Goal: Task Accomplishment & Management: Manage account settings

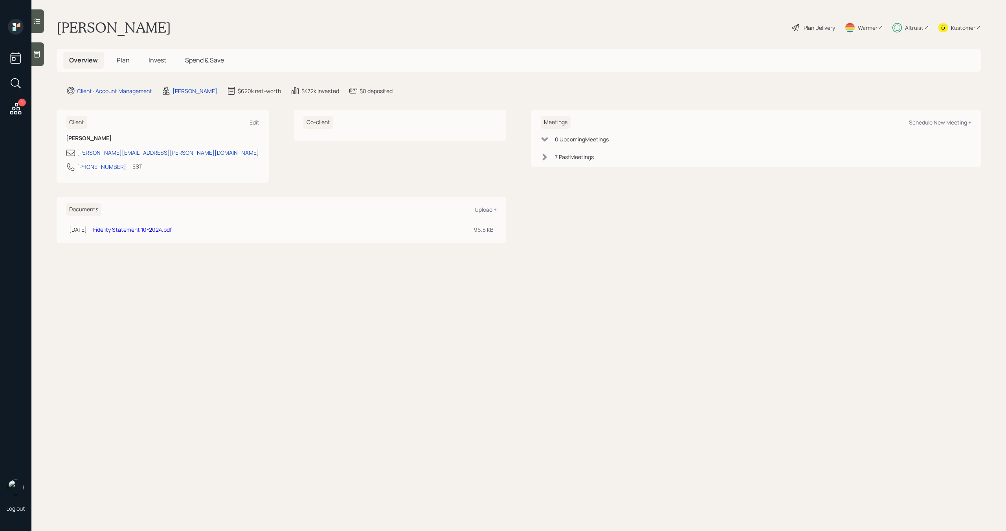
click at [118, 61] on span "Plan" at bounding box center [123, 60] width 13 height 9
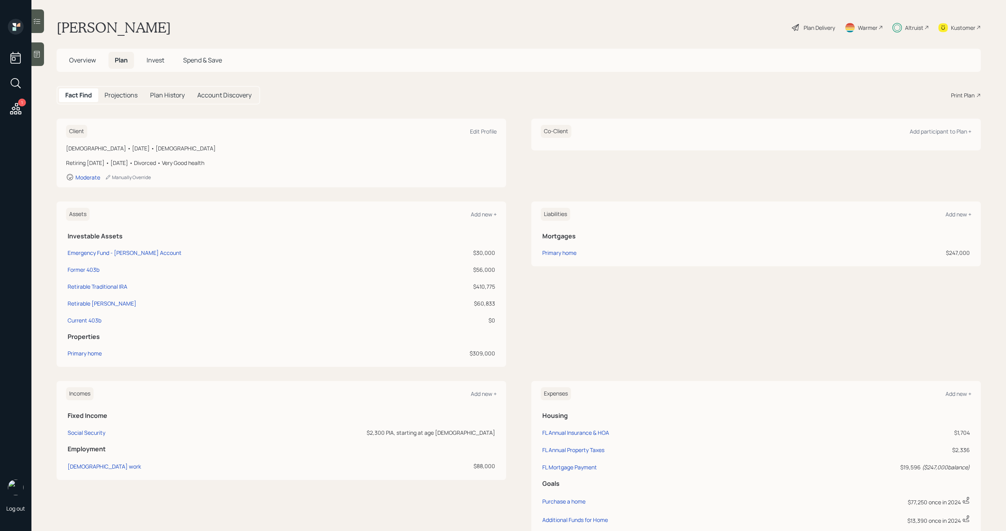
click at [814, 25] on div "Plan Delivery" at bounding box center [819, 28] width 31 height 8
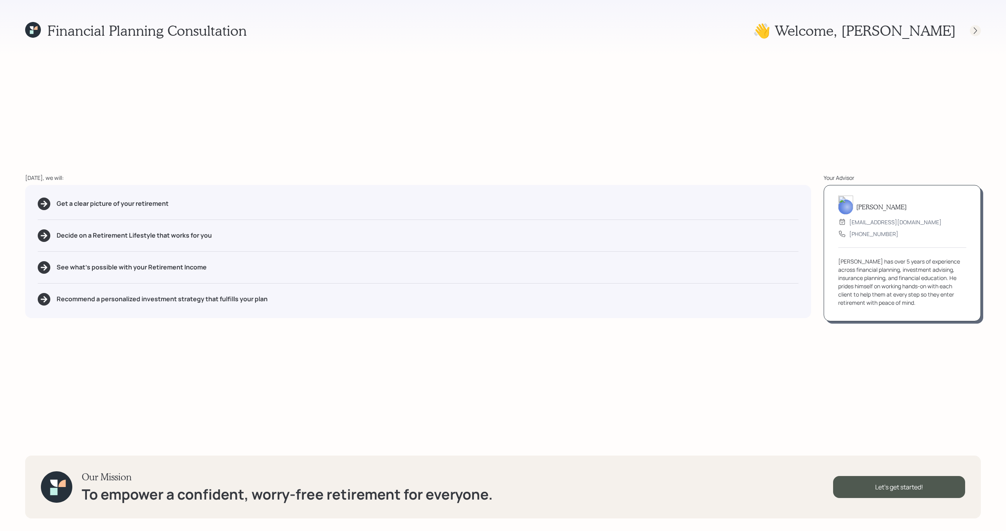
click at [979, 31] on icon at bounding box center [976, 31] width 8 height 8
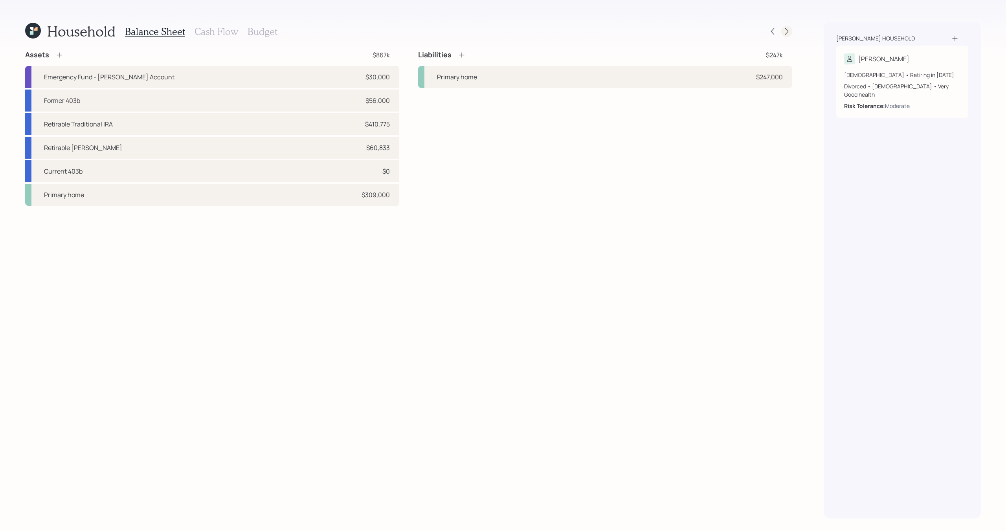
click at [787, 30] on icon at bounding box center [787, 32] width 8 height 8
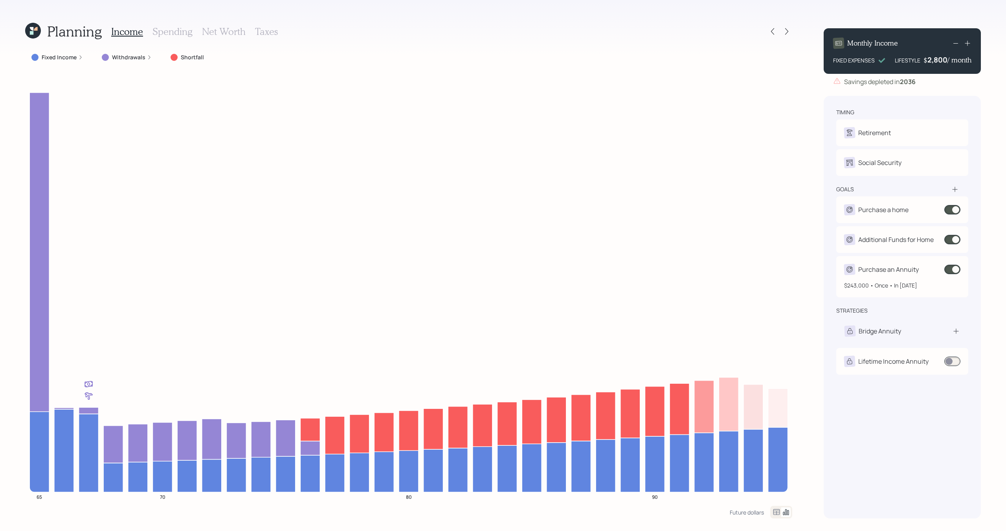
click at [953, 269] on span at bounding box center [953, 269] width 16 height 9
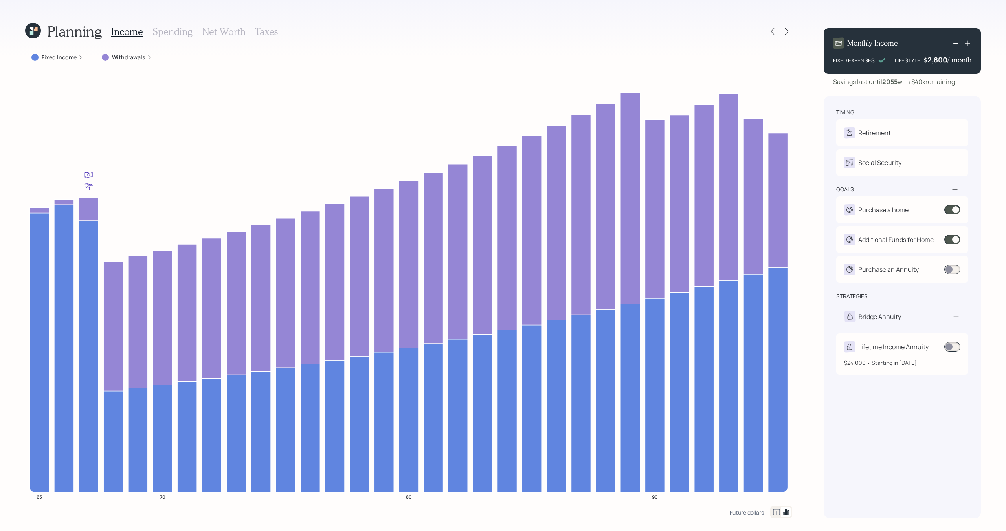
click at [902, 347] on div "Lifetime Income Annuity" at bounding box center [894, 346] width 70 height 9
select select "2a461f62-d2d8-42af-a1f6-0d6b889be520"
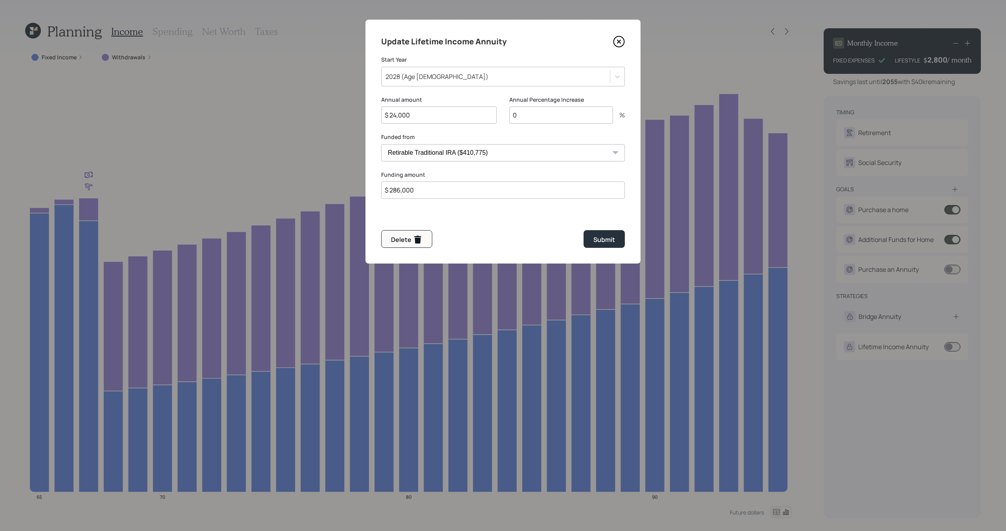
click at [528, 153] on select "Emergency Fund - Marcus Account ($30,000) Former 403b ($56,000) Retirable Tradi…" at bounding box center [503, 152] width 244 height 17
click at [622, 44] on icon at bounding box center [619, 42] width 12 height 12
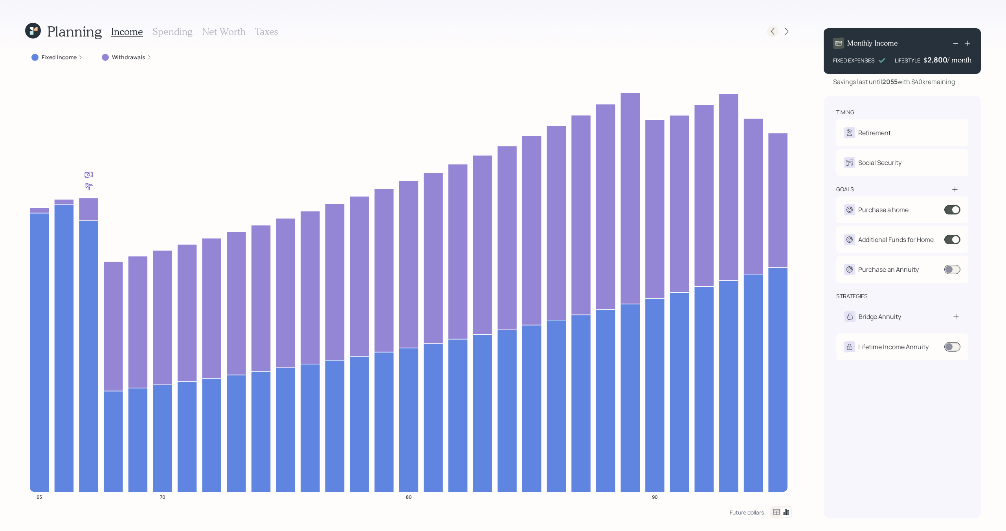
click at [774, 29] on icon at bounding box center [773, 32] width 8 height 8
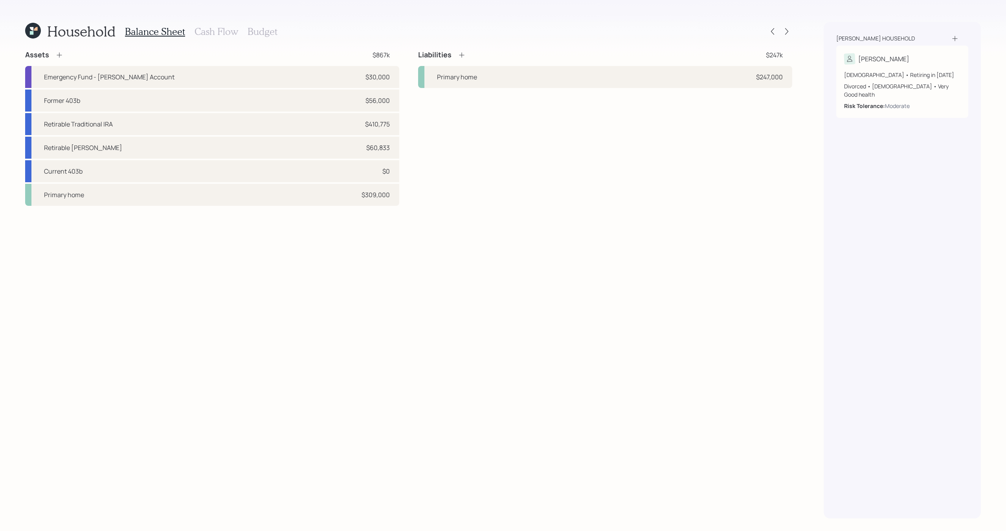
click at [60, 54] on icon at bounding box center [59, 55] width 8 height 8
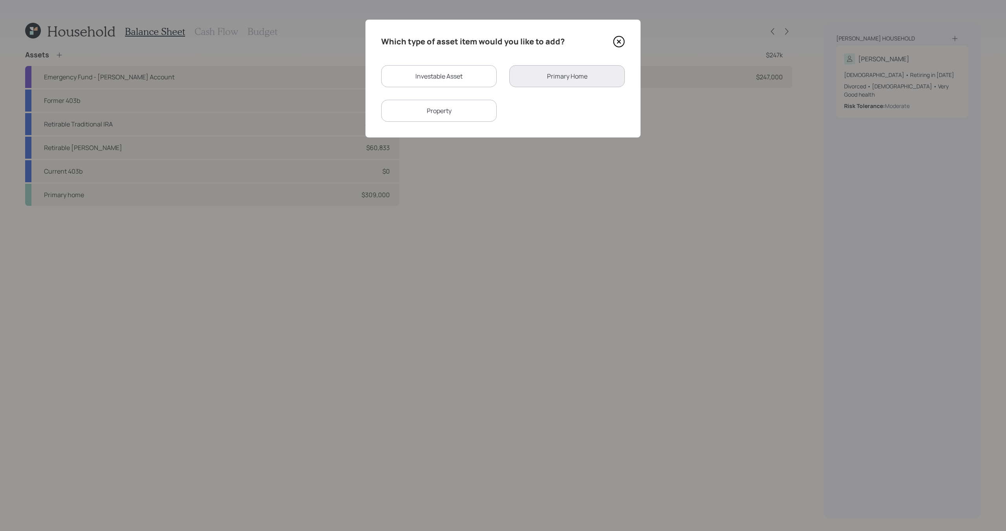
click at [418, 85] on div "Investable Asset" at bounding box center [439, 76] width 116 height 22
select select "taxable"
select select "balanced"
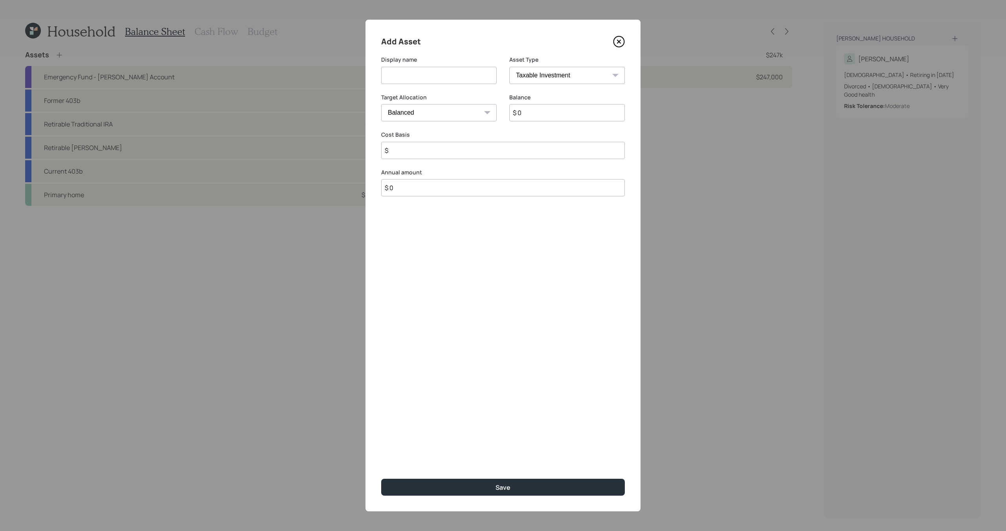
click at [418, 80] on input at bounding box center [439, 75] width 116 height 17
type input "Fake Taxable for Tax workshopping"
click at [558, 81] on select "SEP IRA IRA Roth IRA 401(k) Roth 401(k) 403(b) Roth 403(b) 457(b) Roth 457(b) H…" at bounding box center [567, 75] width 116 height 17
click at [509, 67] on select "SEP IRA IRA Roth IRA 401(k) Roth 401(k) 403(b) Roth 403(b) 457(b) Roth 457(b) H…" at bounding box center [567, 75] width 116 height 17
click at [538, 114] on input "$ 0" at bounding box center [567, 112] width 116 height 17
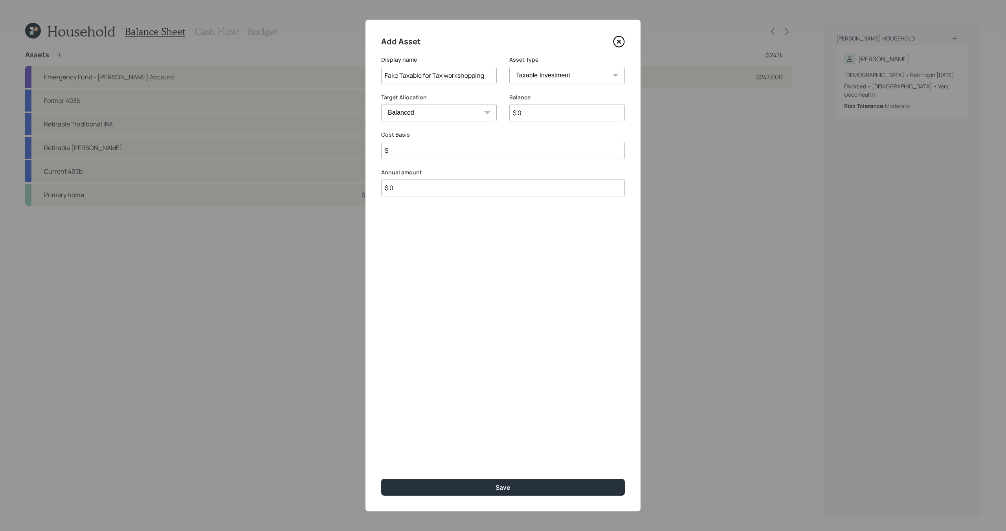
click at [538, 114] on input "$ 0" at bounding box center [567, 112] width 116 height 17
type input "$ 400,000"
click at [513, 155] on input "$" at bounding box center [503, 150] width 244 height 17
type input "$ 200,000"
click at [482, 490] on button "Save" at bounding box center [503, 487] width 244 height 17
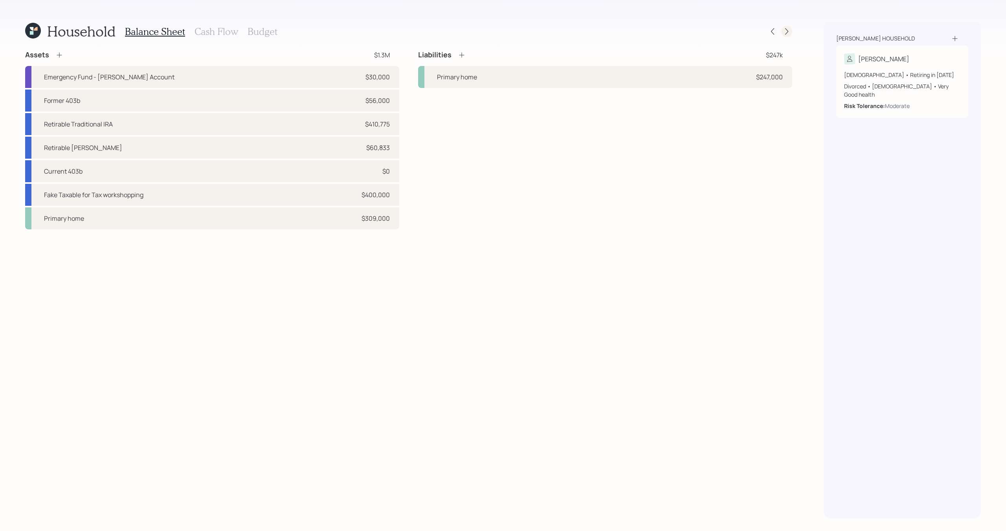
click at [787, 34] on icon at bounding box center [787, 32] width 8 height 8
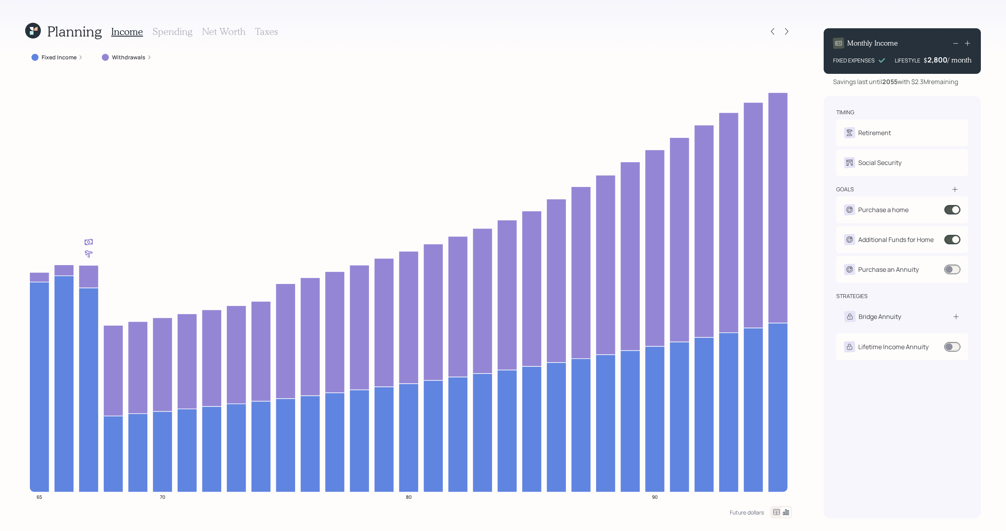
click at [188, 30] on h3 "Spending" at bounding box center [173, 31] width 40 height 11
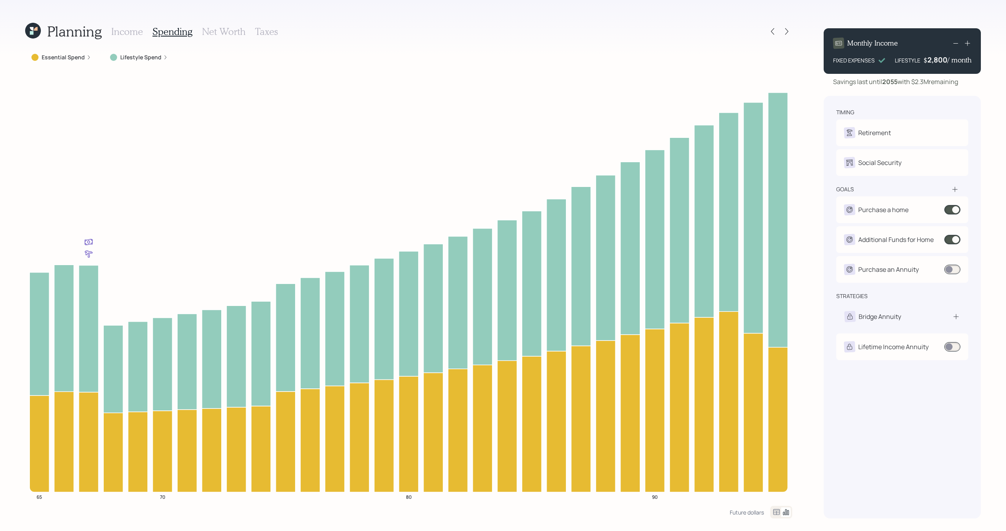
click at [70, 61] on div "Essential Spend" at bounding box center [61, 57] width 72 height 14
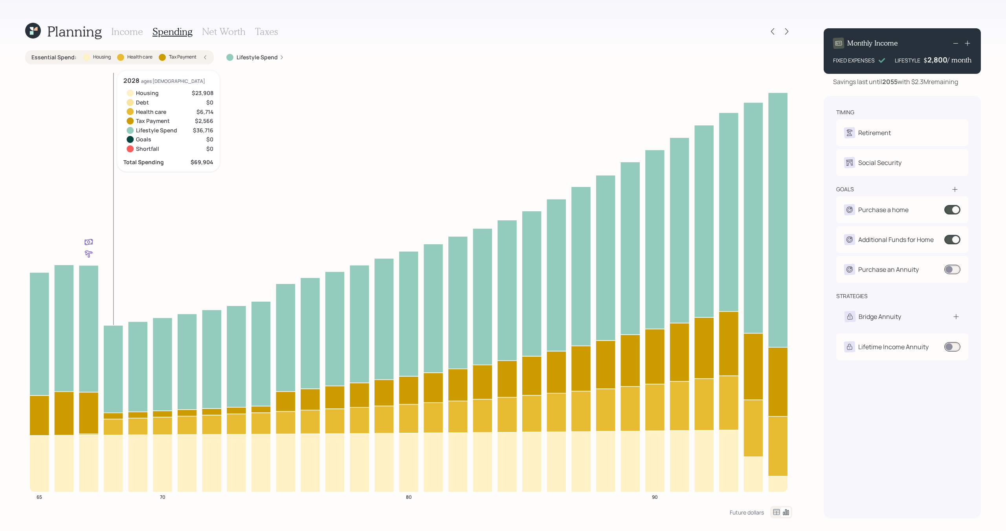
click at [116, 416] on icon at bounding box center [113, 416] width 20 height 6
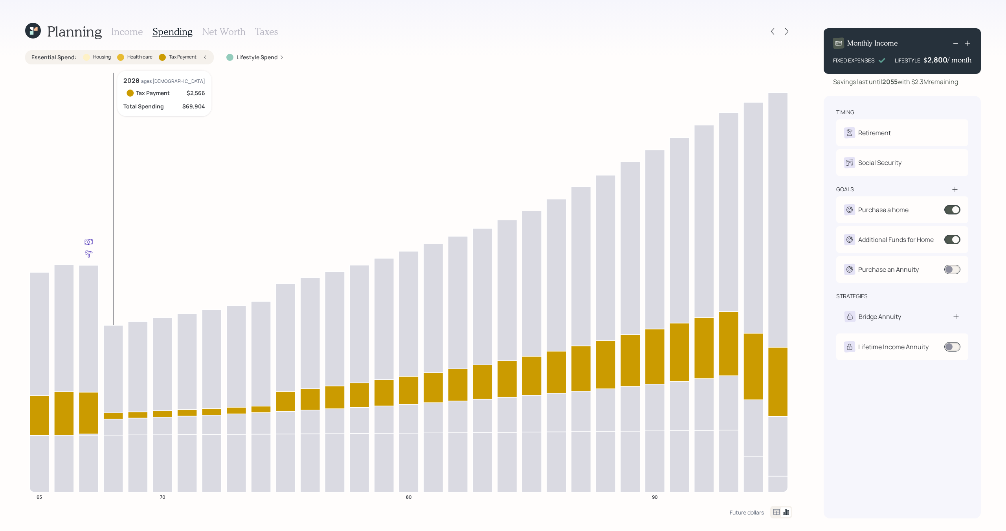
click at [116, 416] on icon at bounding box center [113, 416] width 20 height 6
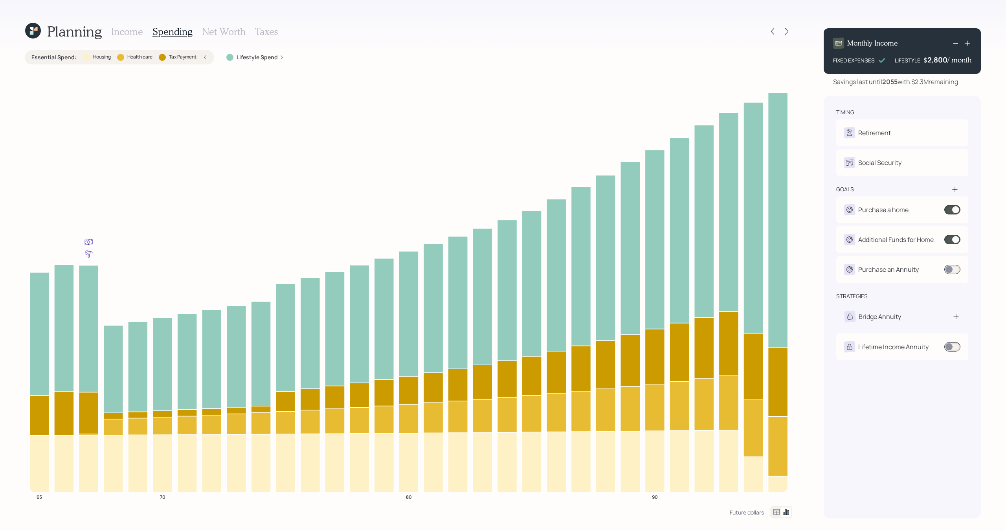
click at [197, 56] on div "Essential Spend : Housing Health care Tax Payment" at bounding box center [119, 57] width 176 height 8
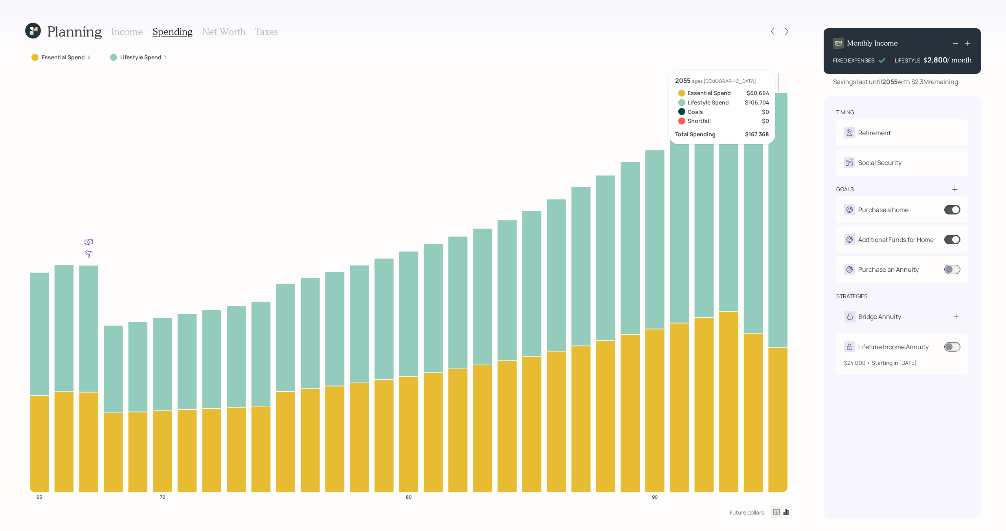
click at [918, 350] on div "Lifetime Income Annuity" at bounding box center [894, 346] width 70 height 9
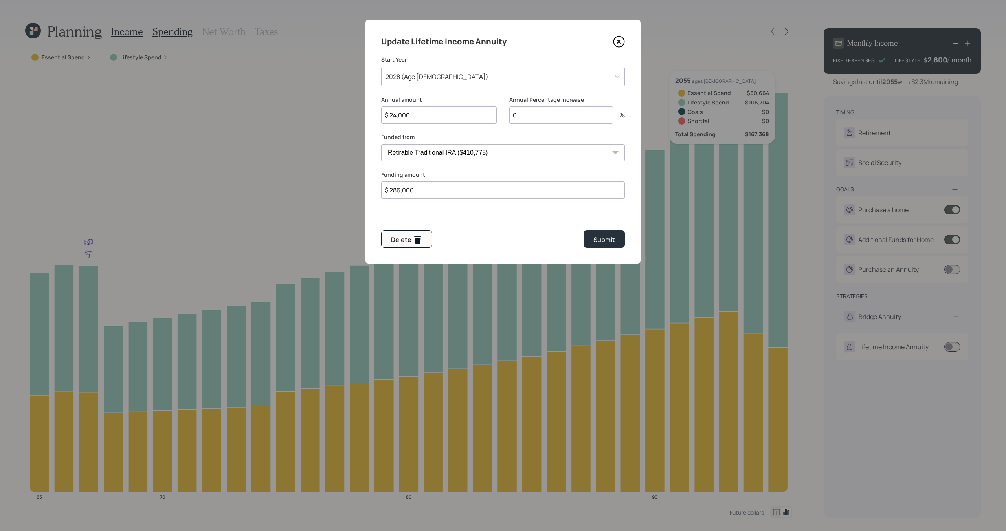
click at [548, 154] on select "Emergency Fund - Marcus Account ($30,000) Former 403b ($56,000) Retirable Tradi…" at bounding box center [503, 152] width 244 height 17
select select "d9541bbf-ea92-4c7c-9c9f-8be18ac20385"
click at [381, 144] on select "Emergency Fund - Marcus Account ($30,000) Former 403b ($56,000) Retirable Tradi…" at bounding box center [503, 152] width 244 height 17
click at [619, 41] on icon at bounding box center [619, 41] width 3 height 3
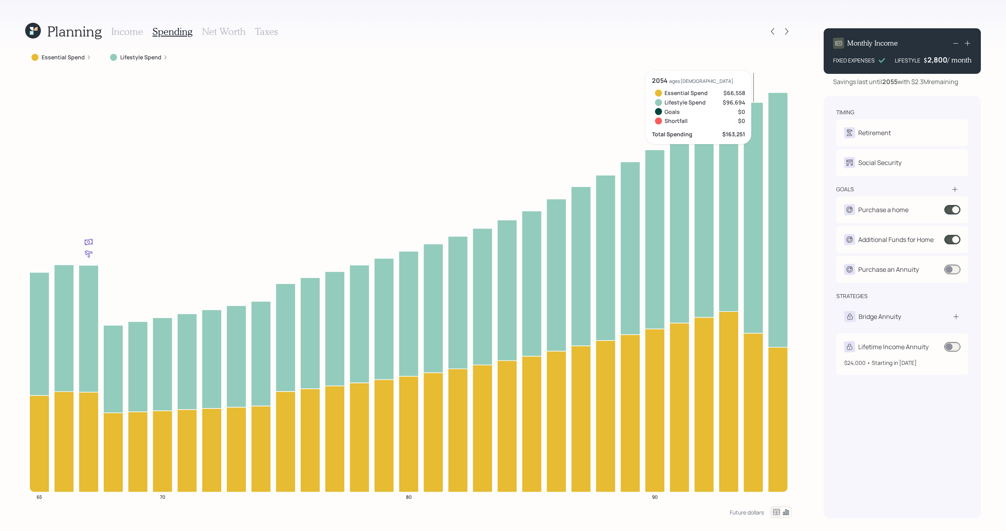
click at [893, 351] on div "Lifetime Income Annuity" at bounding box center [894, 346] width 70 height 9
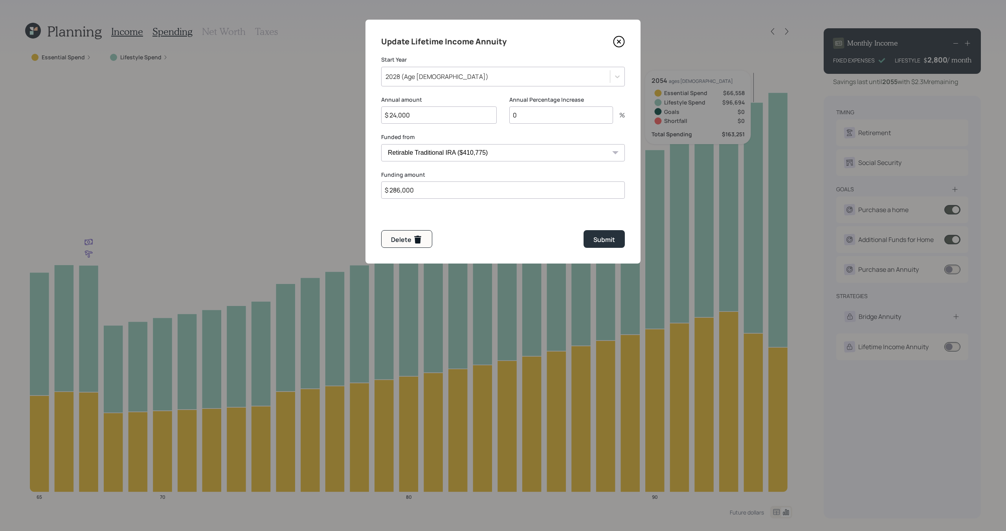
click at [579, 155] on select "Emergency Fund - Marcus Account ($30,000) Former 403b ($56,000) Retirable Tradi…" at bounding box center [503, 152] width 244 height 17
select select "d9541bbf-ea92-4c7c-9c9f-8be18ac20385"
click at [381, 144] on select "Emergency Fund - Marcus Account ($30,000) Former 403b ($56,000) Retirable Tradi…" at bounding box center [503, 152] width 244 height 17
click at [605, 237] on div "Submit" at bounding box center [605, 239] width 22 height 9
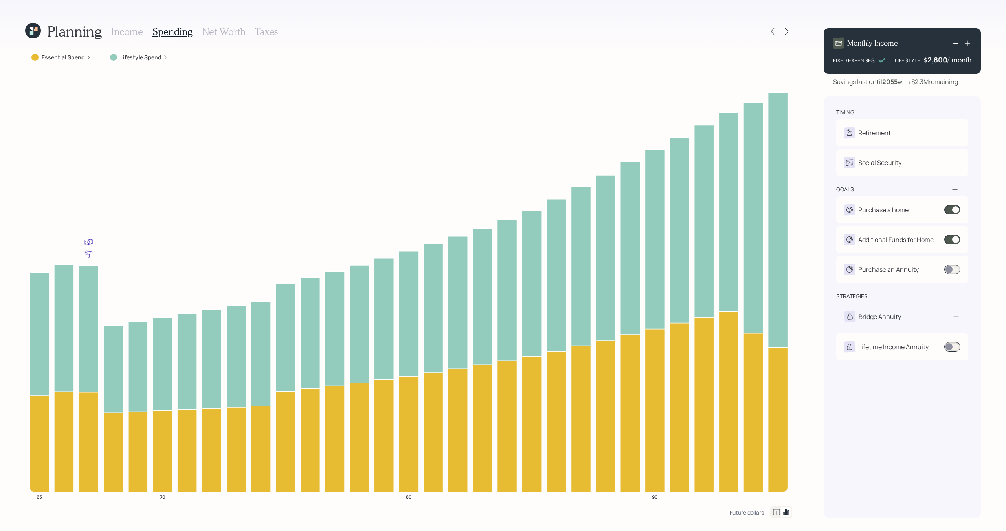
click at [131, 57] on label "Lifestyle Spend" at bounding box center [140, 57] width 41 height 8
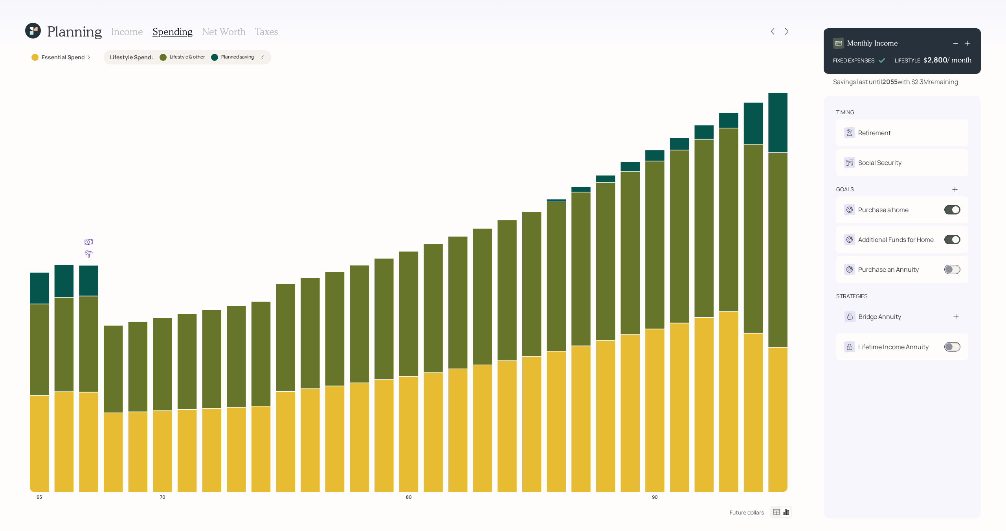
click at [163, 61] on div "Lifestyle Spend : Lifestyle & other Planned saving" at bounding box center [187, 57] width 167 height 14
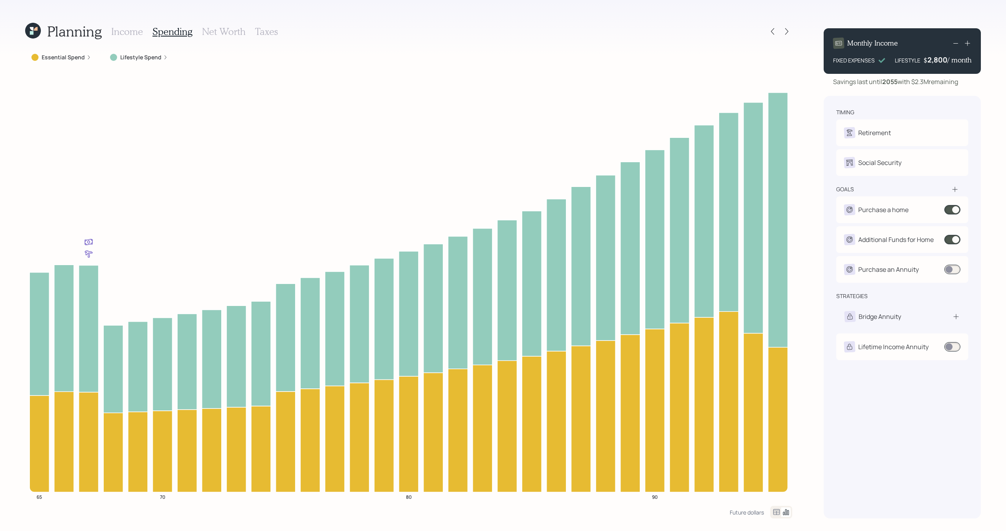
click at [79, 59] on label "Essential Spend" at bounding box center [63, 57] width 43 height 8
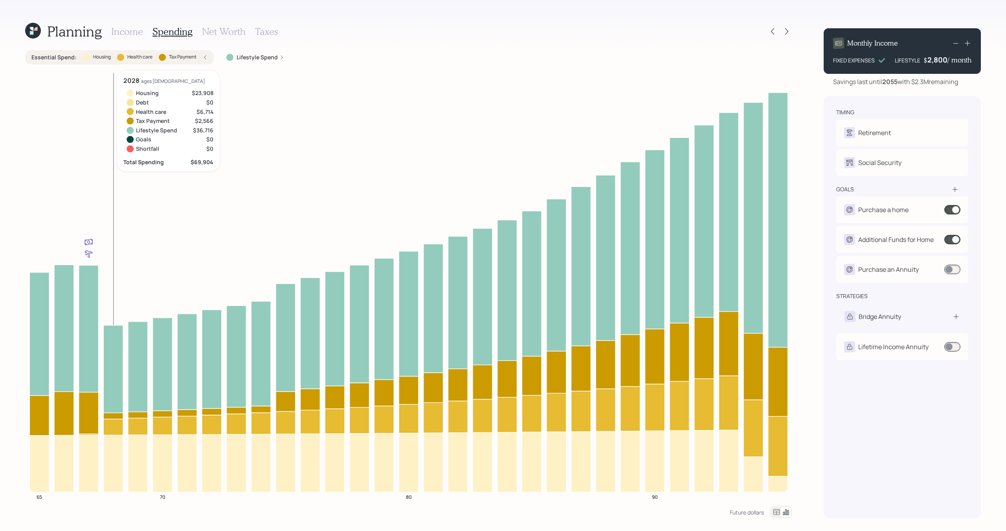
click at [118, 417] on icon at bounding box center [113, 416] width 20 height 6
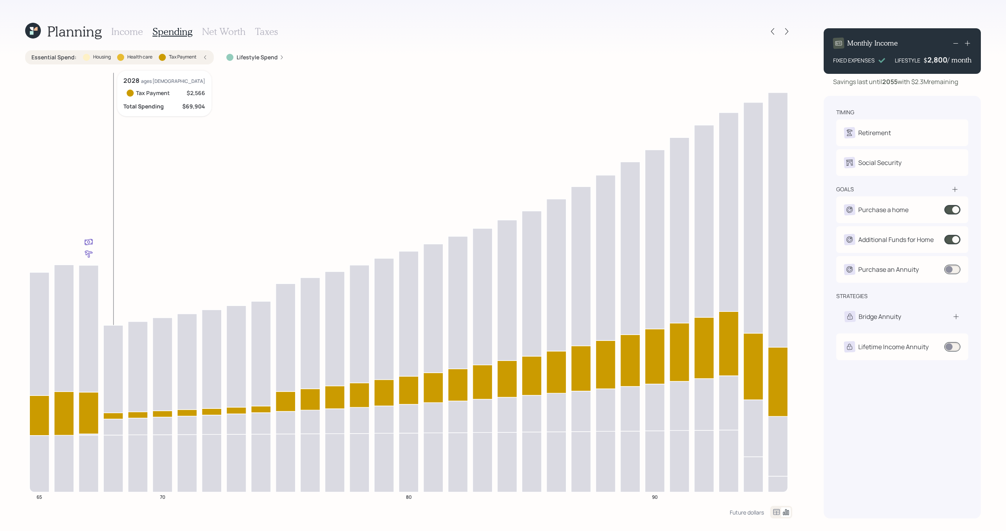
click at [118, 417] on icon at bounding box center [113, 416] width 20 height 6
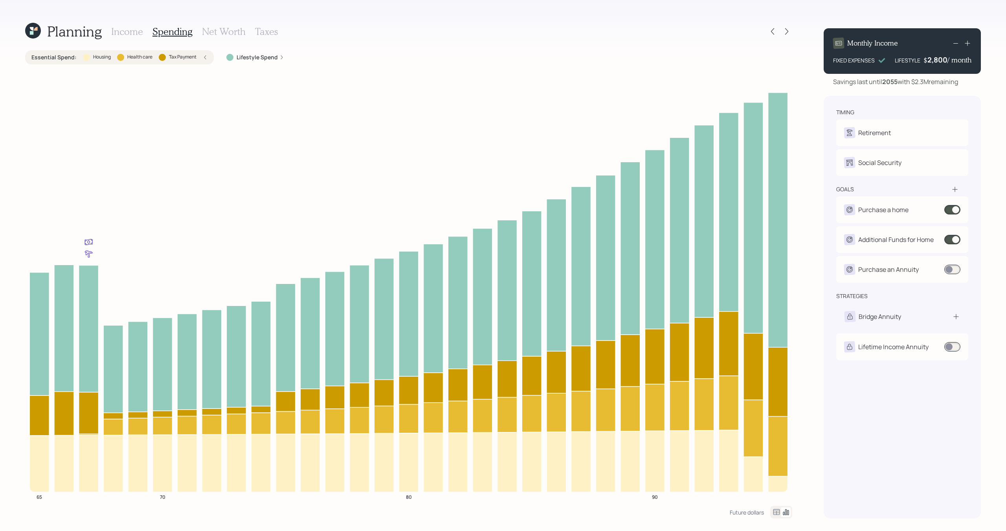
click at [164, 58] on div at bounding box center [162, 57] width 7 height 7
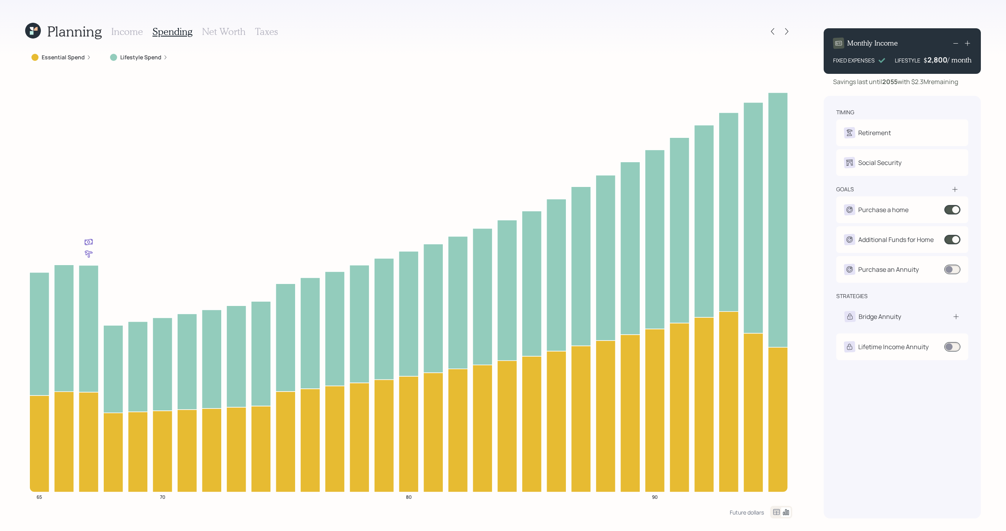
click at [134, 33] on h3 "Income" at bounding box center [127, 31] width 32 height 11
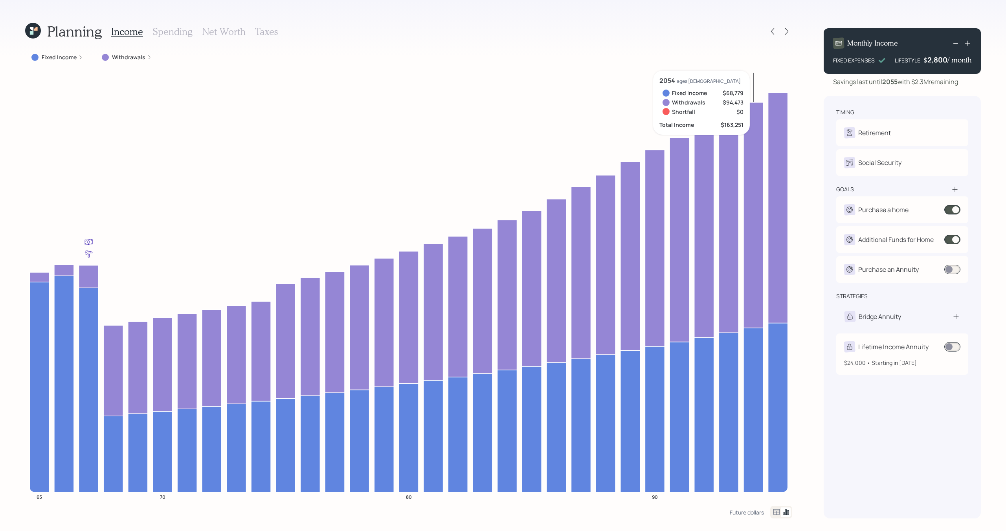
click at [925, 348] on div "Lifetime Income Annuity" at bounding box center [894, 346] width 70 height 9
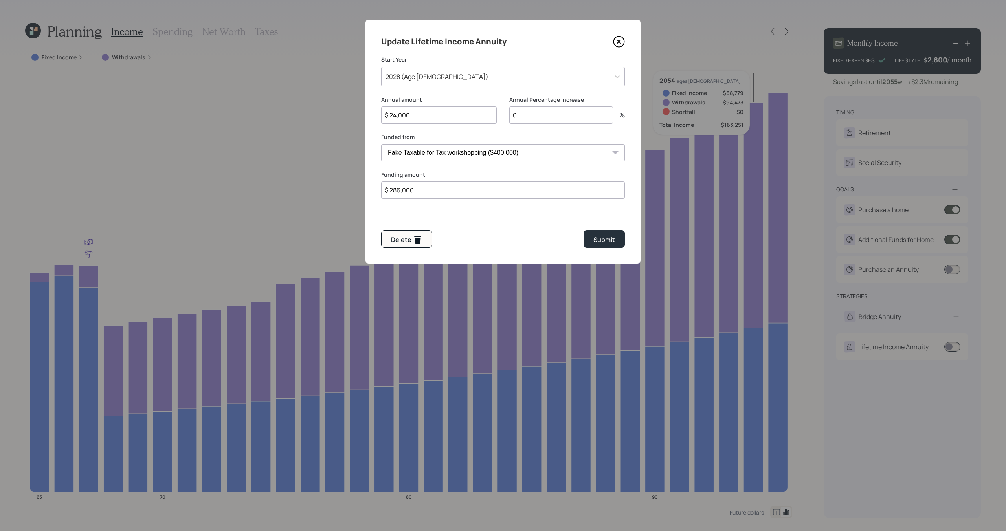
click at [528, 152] on select "Emergency Fund - Marcus Account ($30,000) Former 403b ($56,000) Retirable Tradi…" at bounding box center [503, 152] width 244 height 17
select select "2a461f62-d2d8-42af-a1f6-0d6b889be520"
click at [381, 144] on select "Emergency Fund - Marcus Account ($30,000) Former 403b ($56,000) Retirable Tradi…" at bounding box center [503, 152] width 244 height 17
click at [616, 240] on button "Submit" at bounding box center [604, 239] width 41 height 18
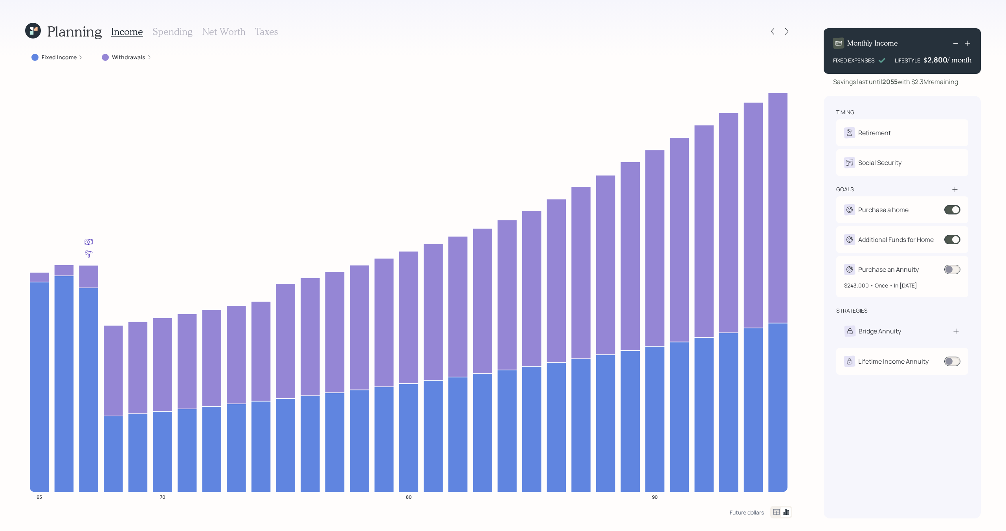
click at [953, 268] on span at bounding box center [953, 269] width 16 height 9
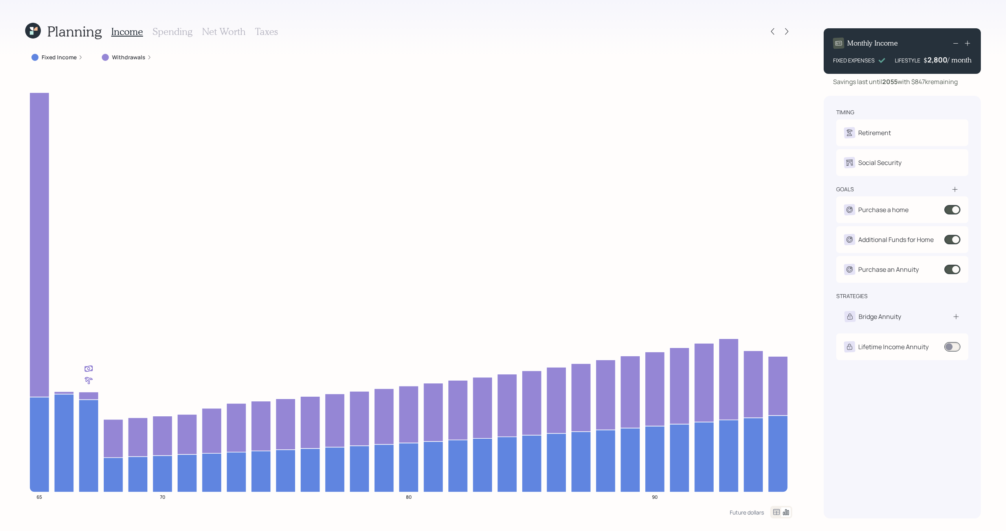
click at [35, 33] on icon at bounding box center [32, 30] width 17 height 17
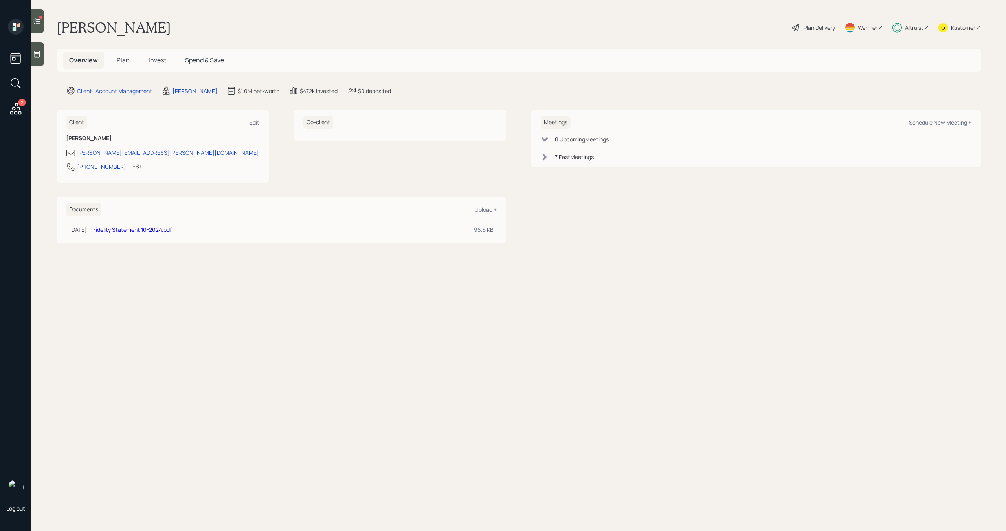
click at [121, 59] on span "Plan" at bounding box center [123, 60] width 13 height 9
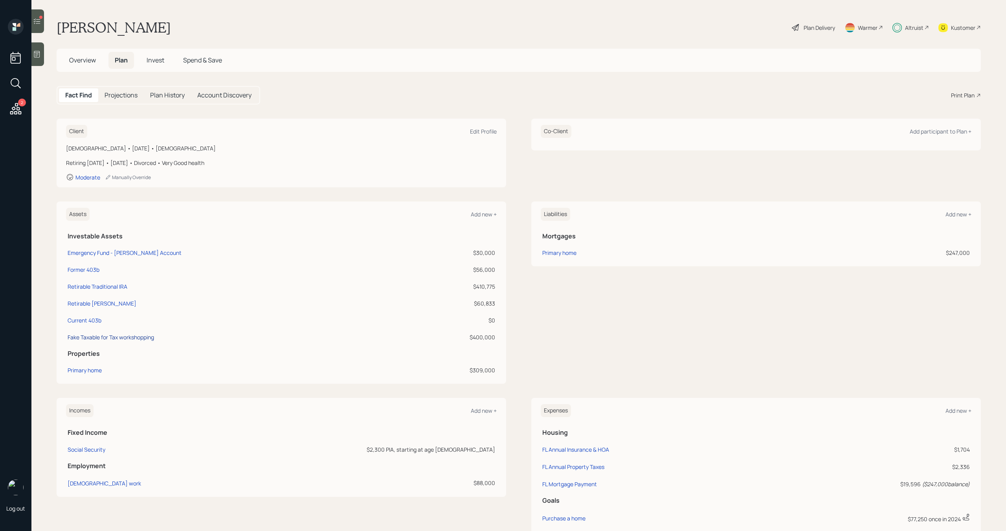
click at [120, 339] on div "Fake Taxable for Tax workshopping" at bounding box center [111, 337] width 86 height 8
select select "taxable"
select select "balanced"
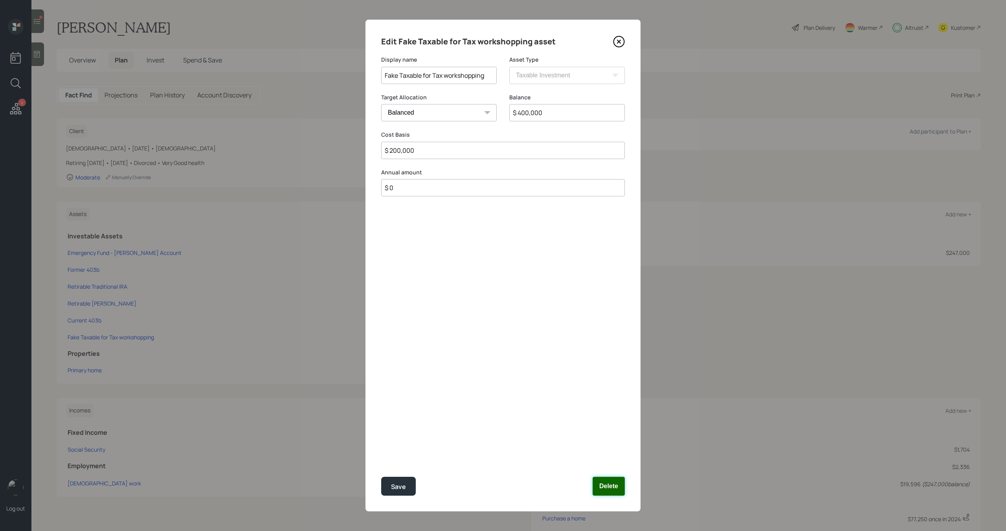
click at [615, 480] on button "Delete" at bounding box center [609, 486] width 32 height 19
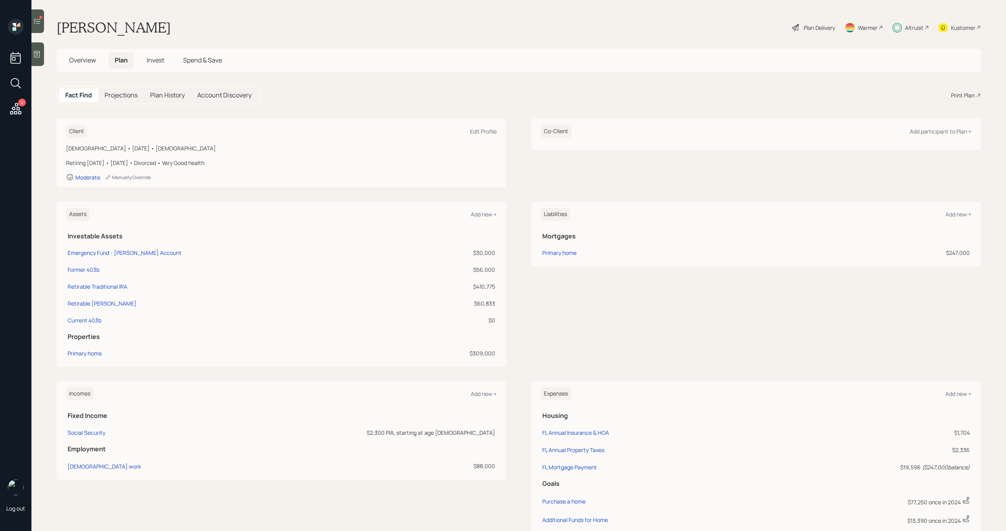
click at [38, 17] on icon at bounding box center [37, 21] width 8 height 8
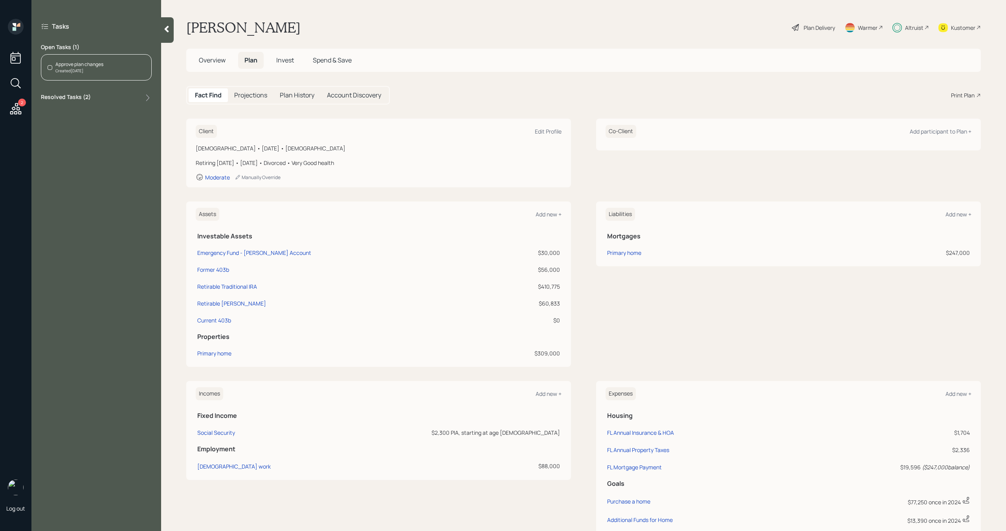
click at [166, 31] on icon at bounding box center [167, 29] width 8 height 8
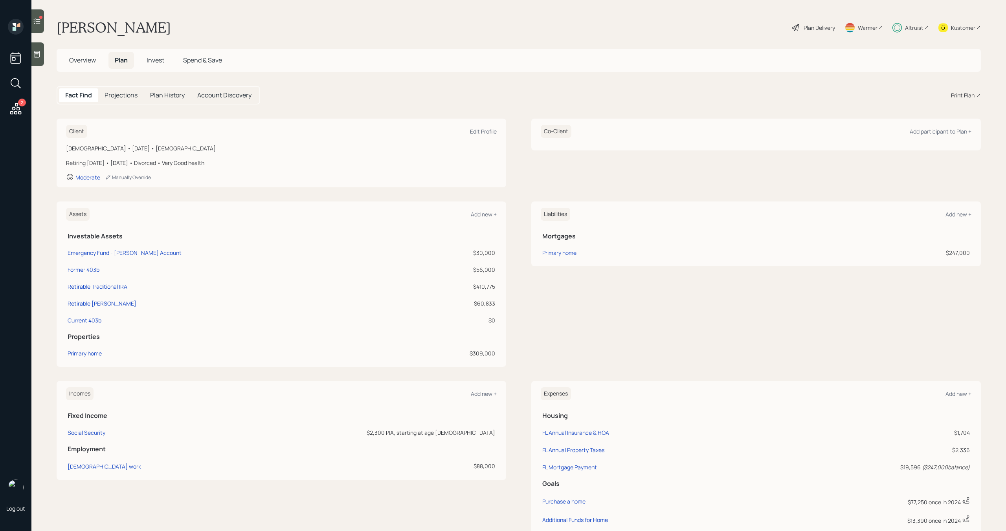
click at [708, 342] on div "Liabilities Add new + Mortgages Primary home $247,000" at bounding box center [756, 285] width 450 height 166
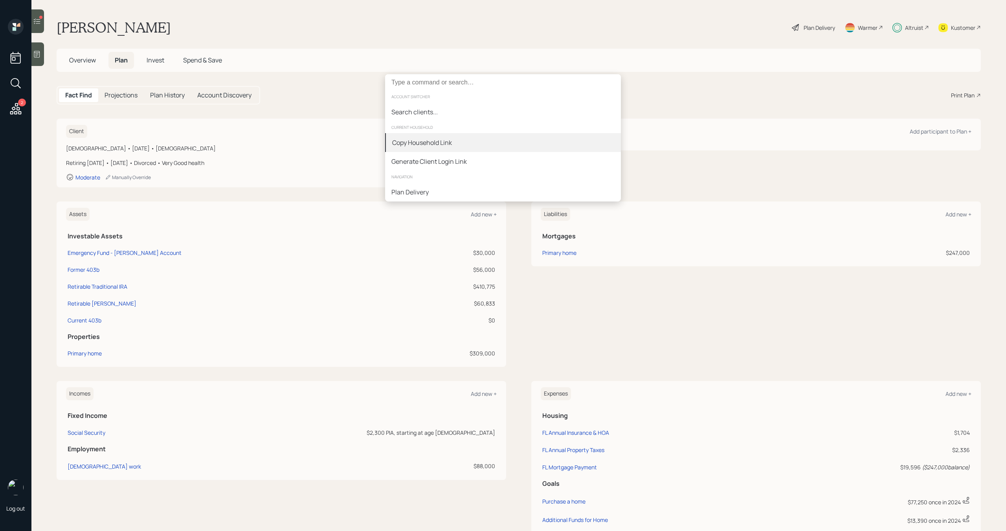
click at [513, 140] on div "Copy Household Link" at bounding box center [503, 142] width 236 height 19
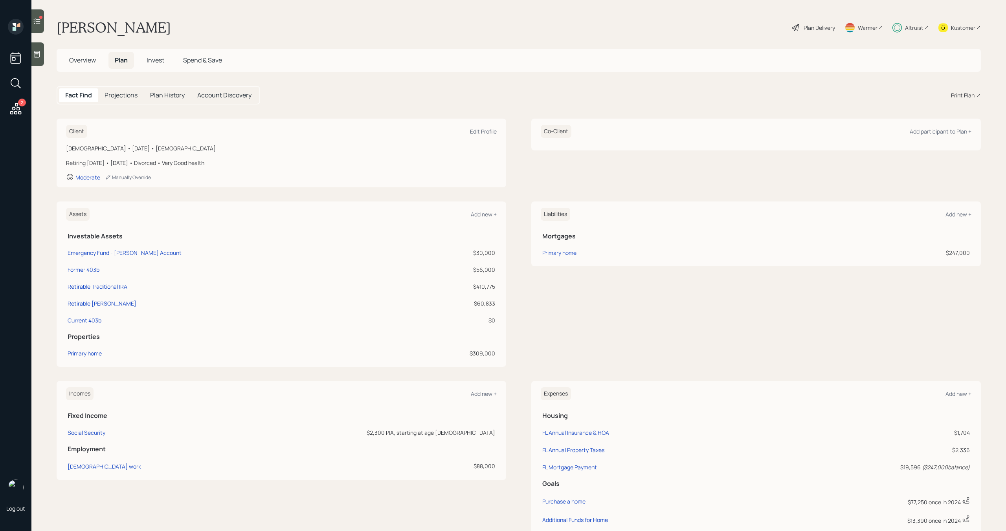
click at [808, 28] on div "Plan Delivery" at bounding box center [819, 28] width 31 height 8
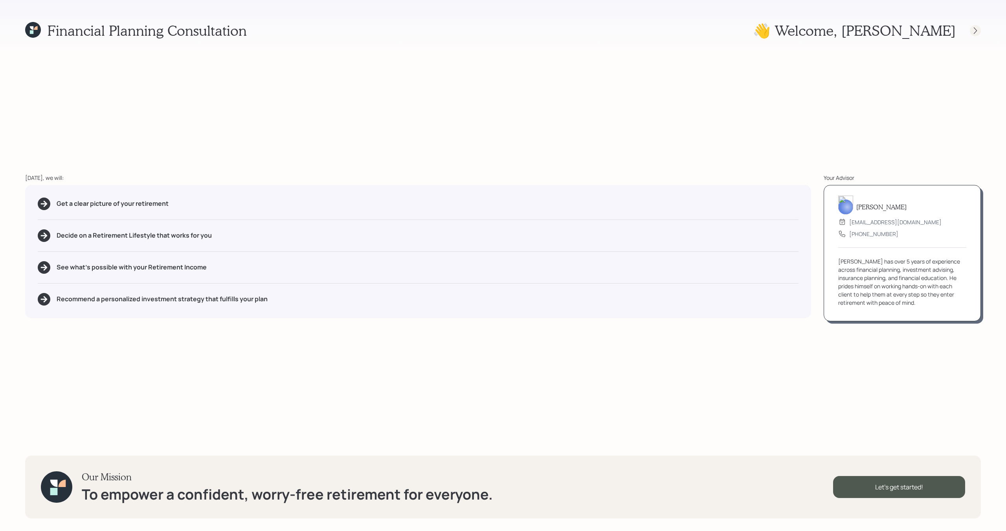
click at [977, 34] on div at bounding box center [975, 30] width 11 height 11
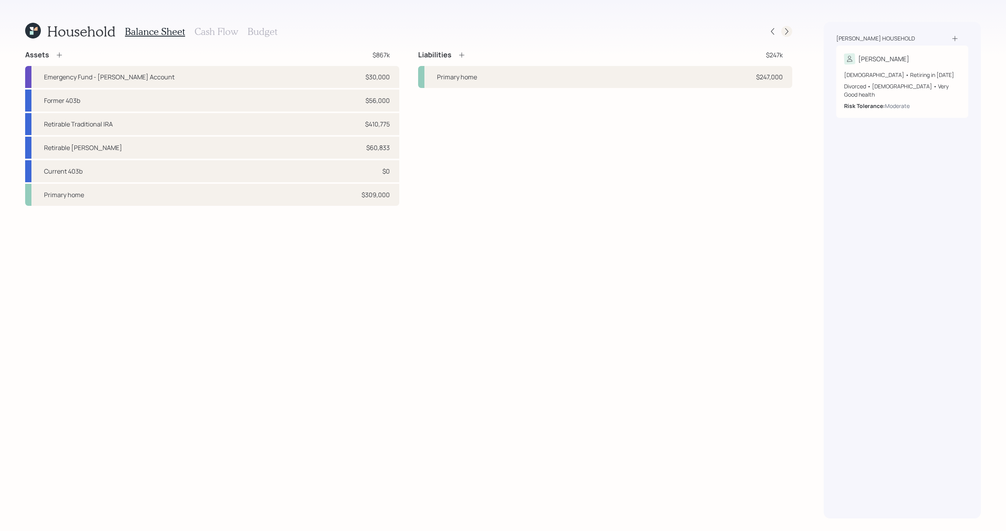
click at [789, 26] on div at bounding box center [787, 31] width 11 height 11
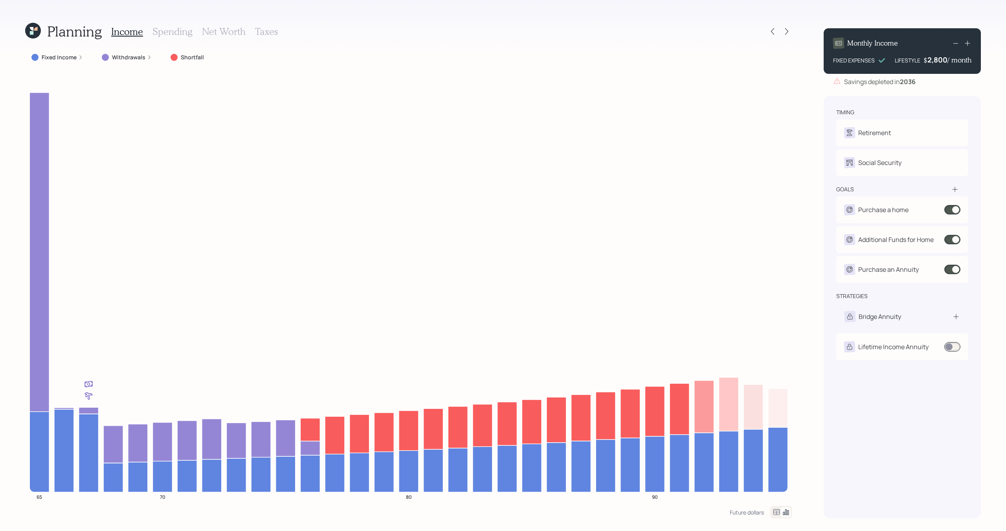
click at [178, 34] on h3 "Spending" at bounding box center [173, 31] width 40 height 11
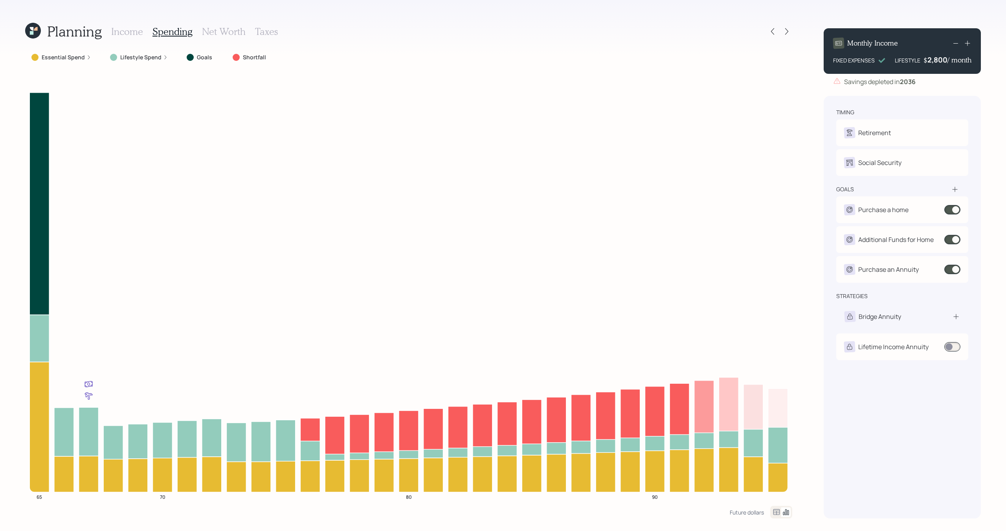
click at [79, 57] on label "Essential Spend" at bounding box center [63, 57] width 43 height 8
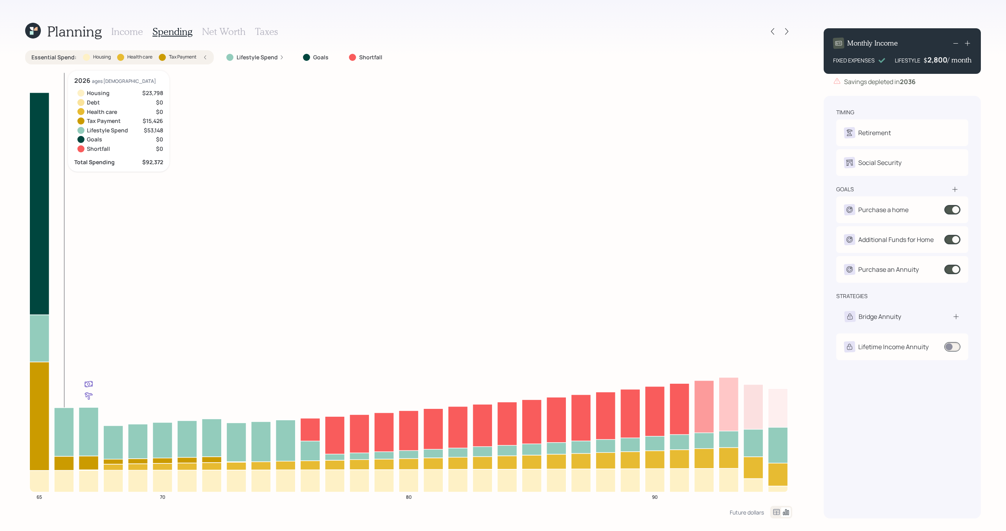
click at [62, 464] on icon at bounding box center [64, 463] width 20 height 14
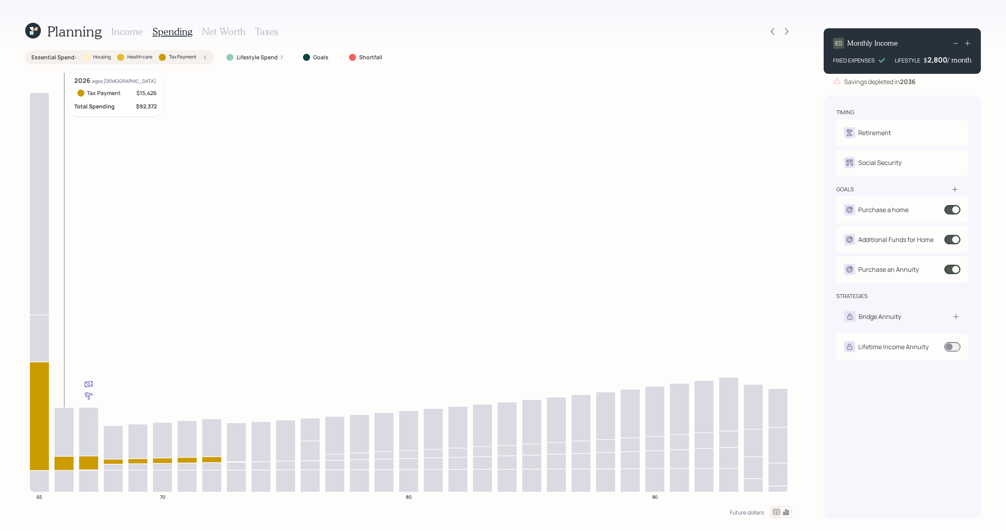
click at [62, 464] on icon at bounding box center [64, 463] width 20 height 14
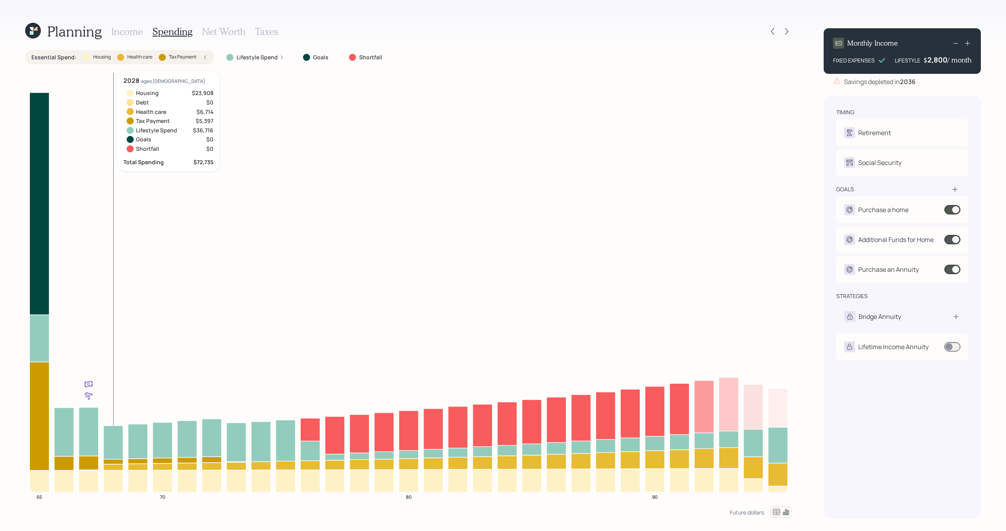
click at [109, 462] on icon at bounding box center [113, 462] width 20 height 5
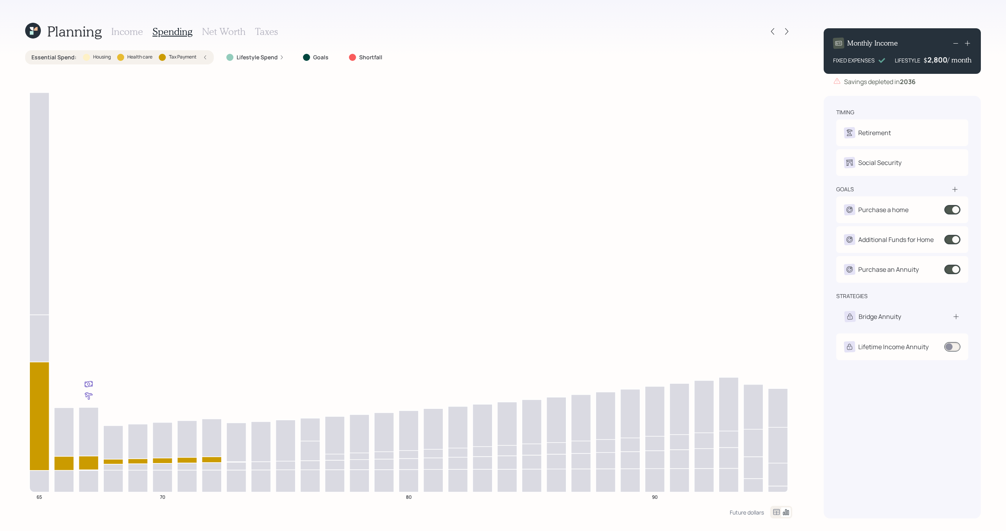
click at [173, 63] on div "Essential Spend : Housing Health care Tax Payment" at bounding box center [119, 57] width 189 height 14
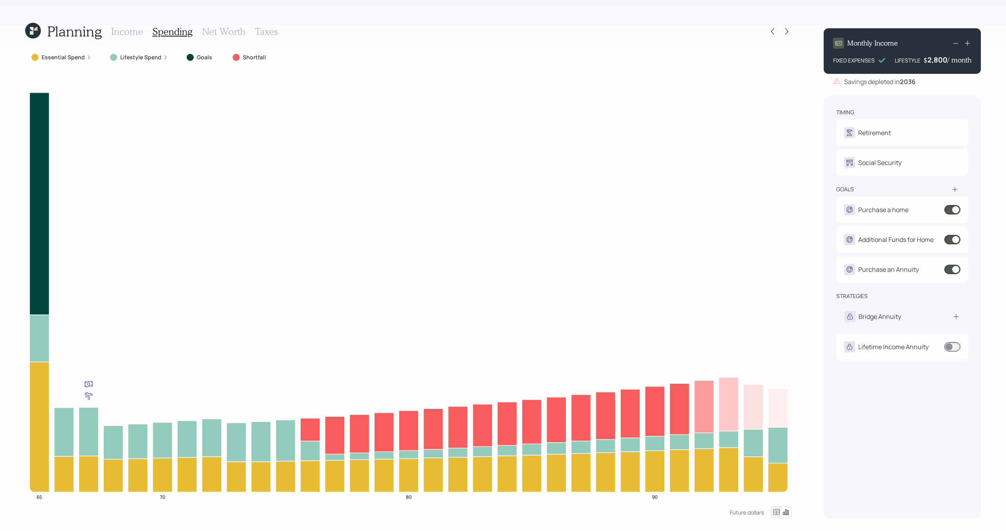
click at [125, 32] on h3 "Income" at bounding box center [127, 31] width 32 height 11
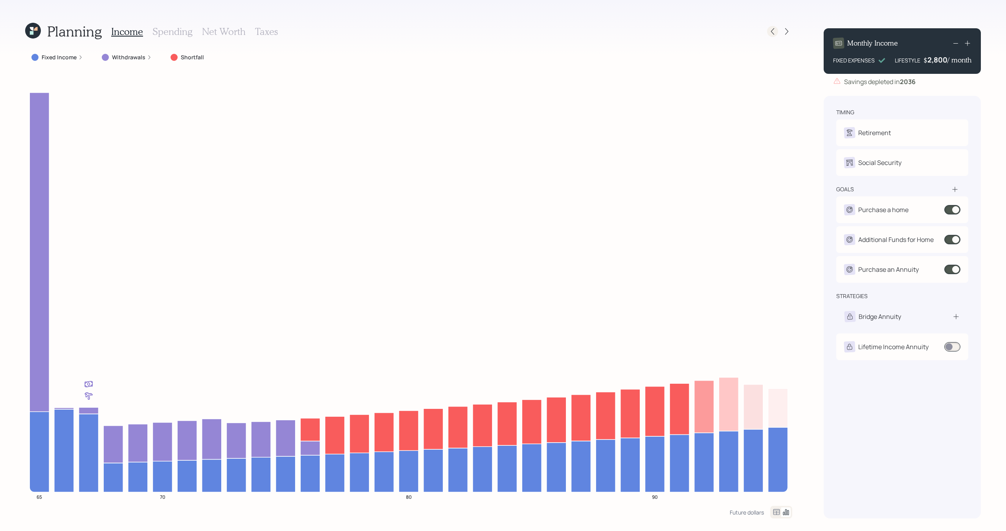
click at [771, 32] on icon at bounding box center [773, 32] width 8 height 8
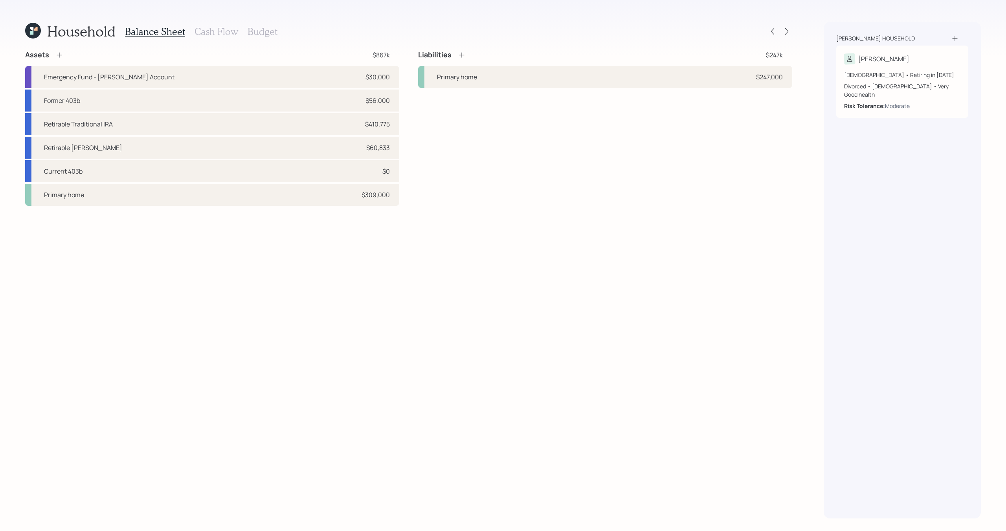
click at [58, 55] on icon at bounding box center [59, 55] width 5 height 5
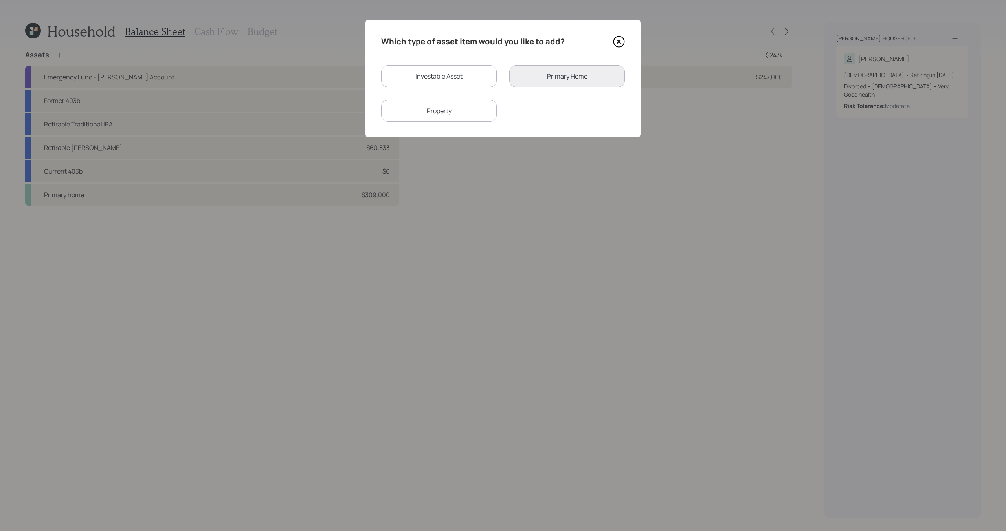
click at [463, 78] on div "Investable Asset" at bounding box center [439, 76] width 116 height 22
select select "taxable"
select select "balanced"
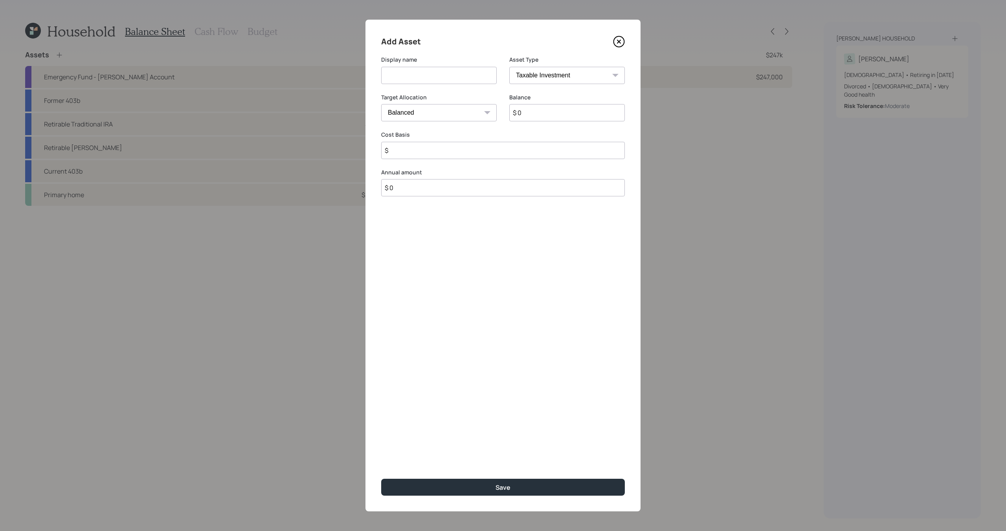
click at [463, 78] on input at bounding box center [439, 75] width 116 height 17
type input "fake taxable"
click at [558, 113] on input "$ 0" at bounding box center [567, 112] width 116 height 17
type input "$ 50,000"
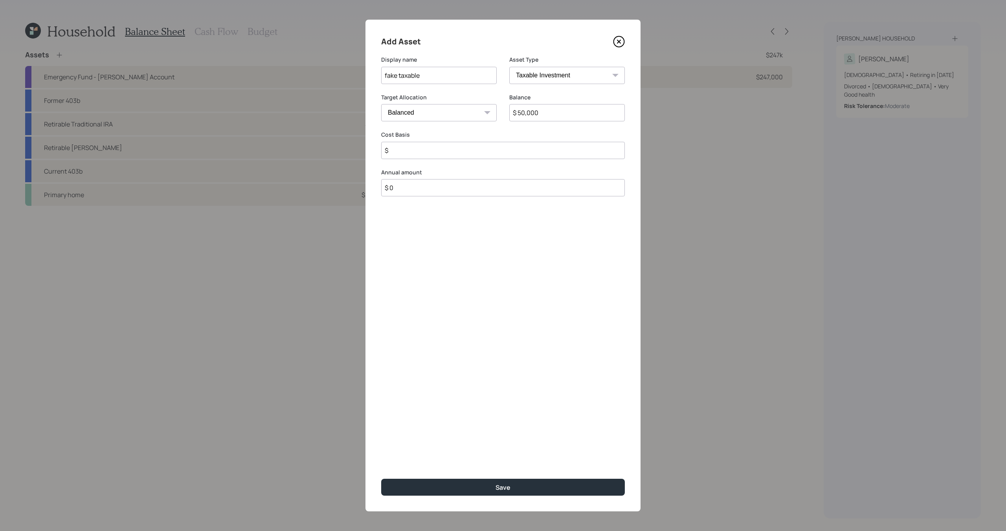
click at [547, 153] on input "$" at bounding box center [503, 150] width 244 height 17
type input "$ 20,000"
click at [546, 486] on button "Save" at bounding box center [503, 487] width 244 height 17
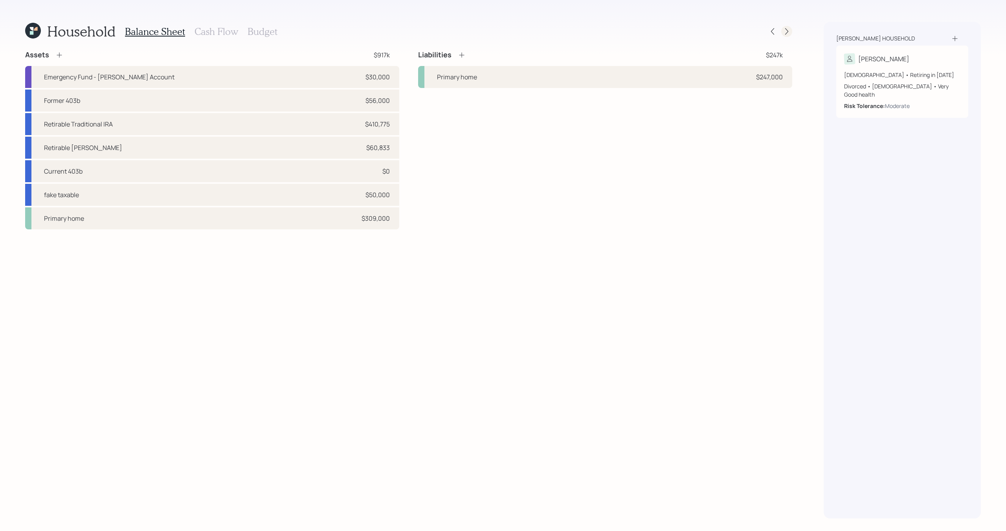
click at [783, 31] on icon at bounding box center [787, 32] width 8 height 8
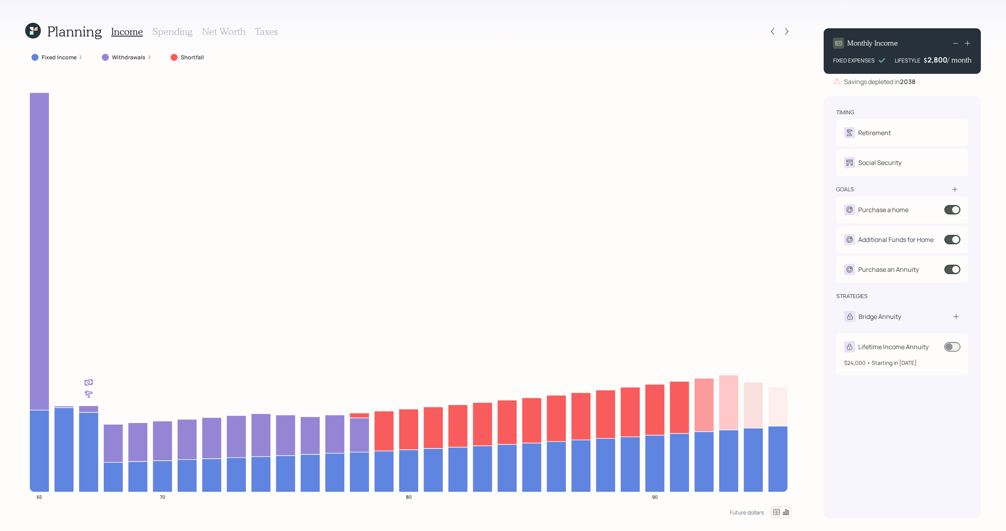
click at [955, 346] on span at bounding box center [953, 346] width 16 height 9
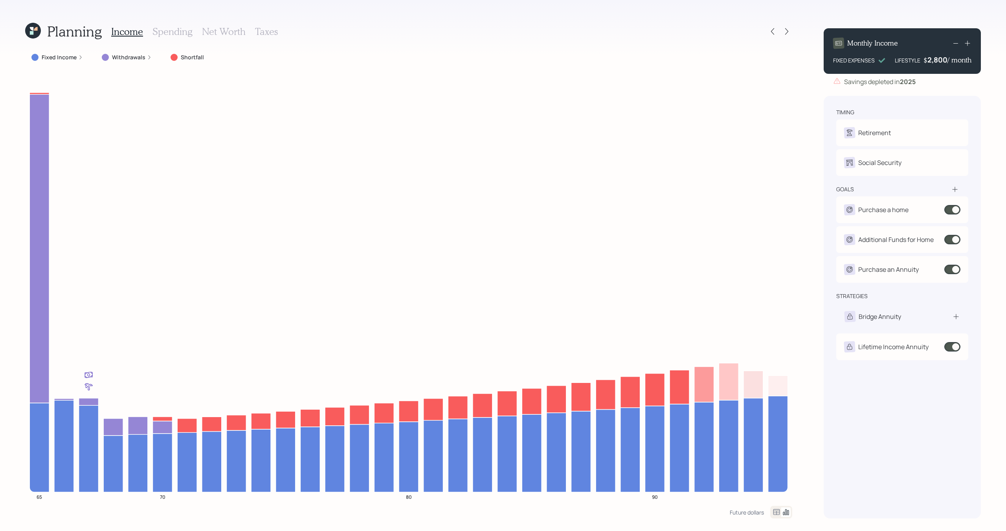
click at [183, 34] on h3 "Spending" at bounding box center [173, 31] width 40 height 11
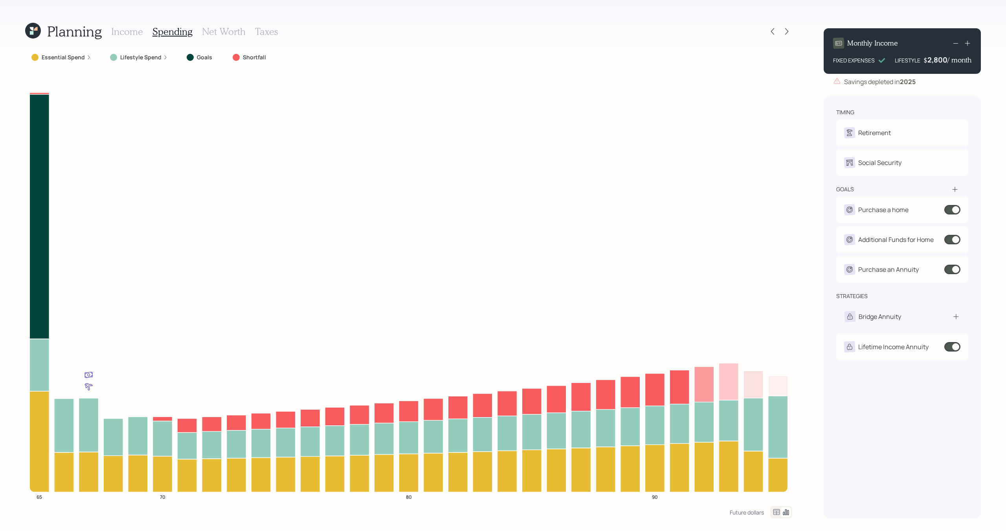
click at [77, 59] on label "Essential Spend" at bounding box center [63, 57] width 43 height 8
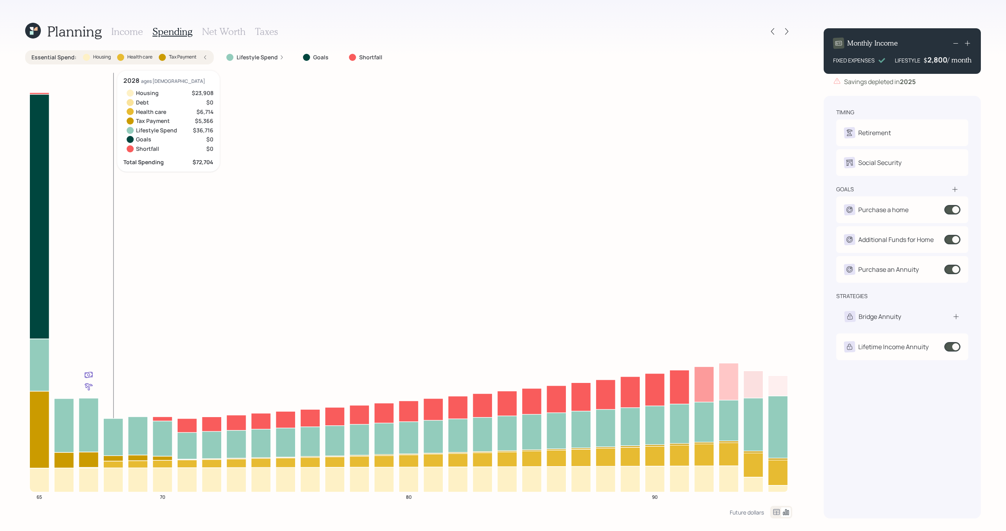
click at [116, 458] on icon at bounding box center [113, 459] width 20 height 6
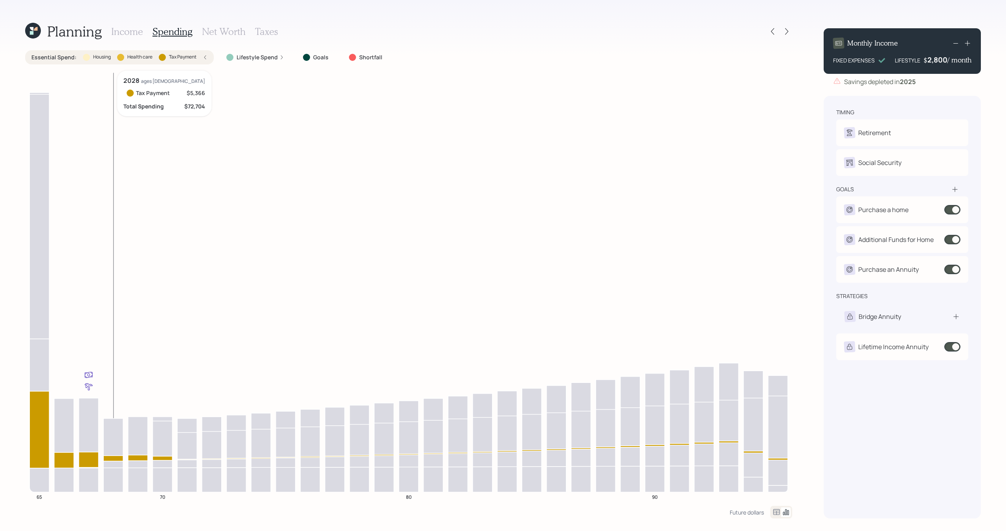
click at [116, 458] on icon at bounding box center [113, 459] width 20 height 6
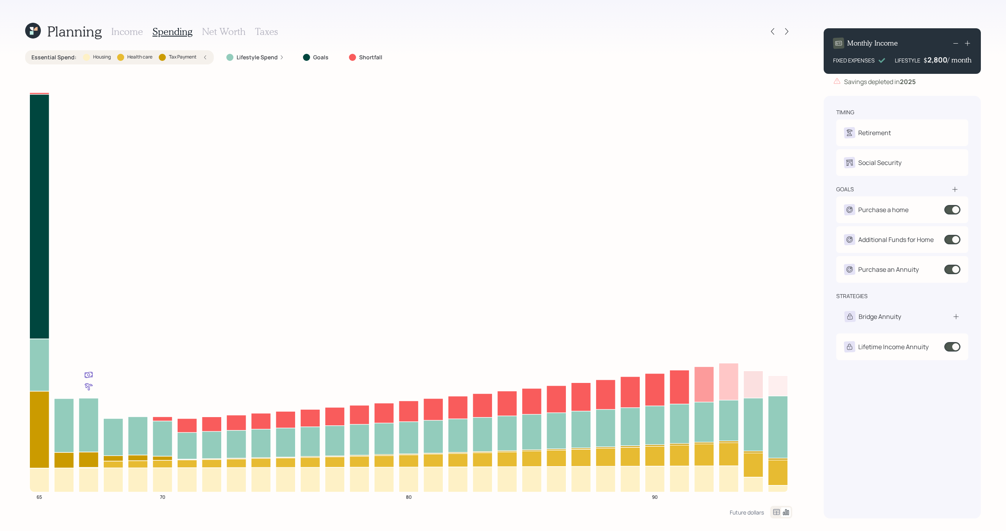
click at [131, 29] on h3 "Income" at bounding box center [127, 31] width 32 height 11
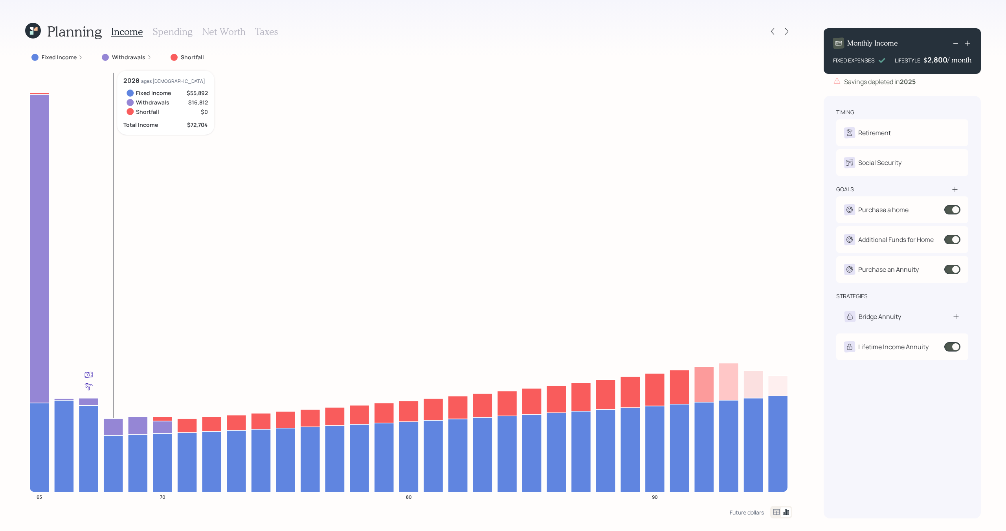
click at [38, 35] on icon at bounding box center [33, 31] width 16 height 16
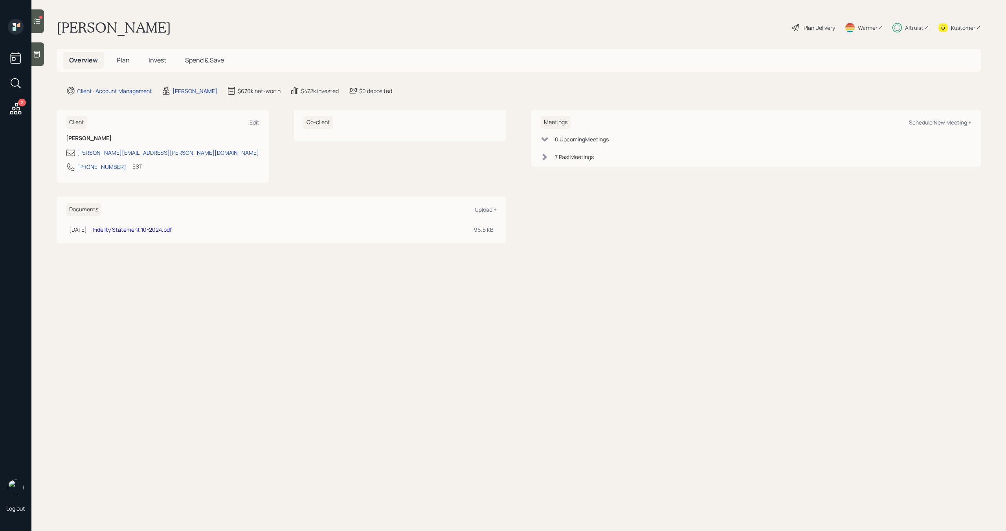
click at [123, 60] on span "Plan" at bounding box center [123, 60] width 13 height 9
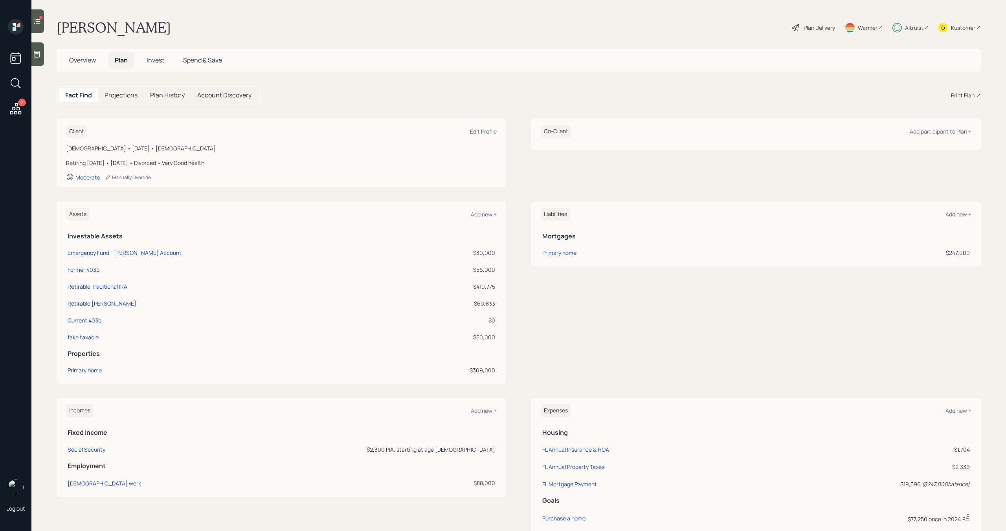
click at [90, 339] on div "fake taxable" at bounding box center [83, 337] width 31 height 8
select select "taxable"
select select "balanced"
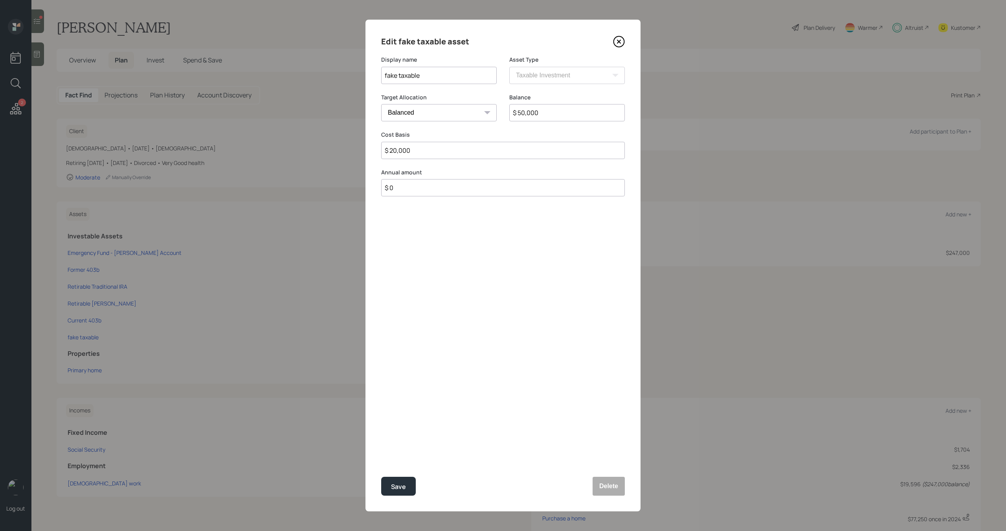
click at [531, 114] on input "$ 50,000" at bounding box center [567, 112] width 116 height 17
type input "$ 0"
click at [395, 484] on div "Save" at bounding box center [398, 487] width 15 height 11
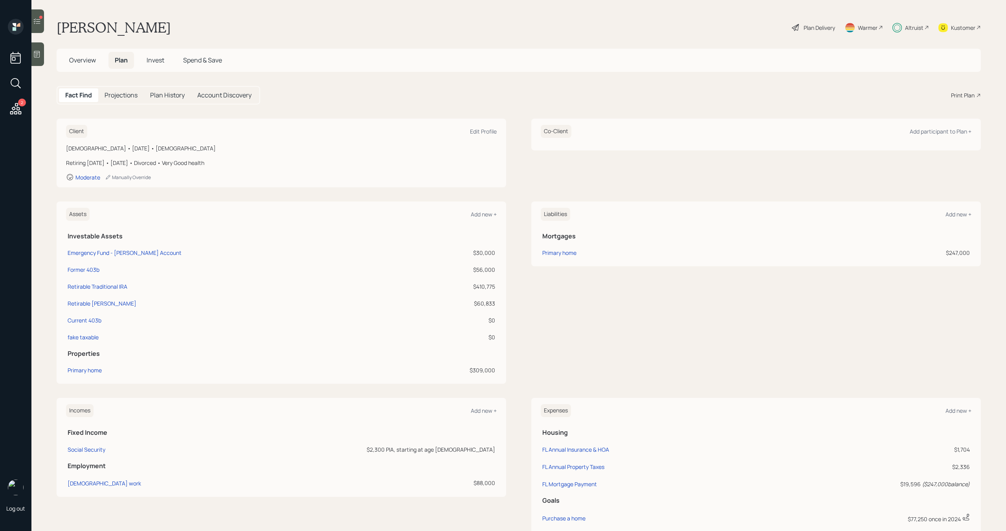
click at [807, 26] on div "Plan Delivery" at bounding box center [819, 28] width 31 height 8
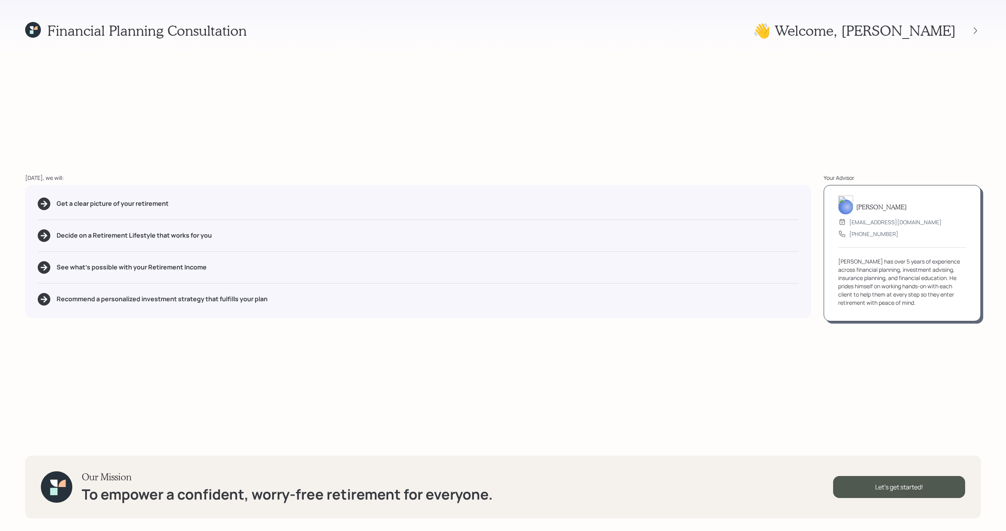
click at [979, 36] on div at bounding box center [968, 30] width 25 height 11
click at [979, 35] on div at bounding box center [975, 30] width 11 height 11
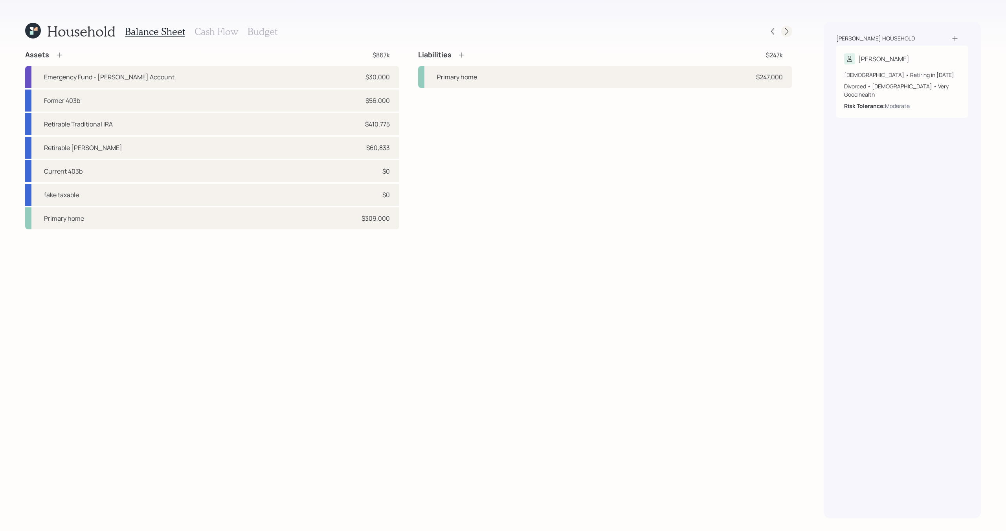
click at [787, 33] on icon at bounding box center [786, 31] width 3 height 7
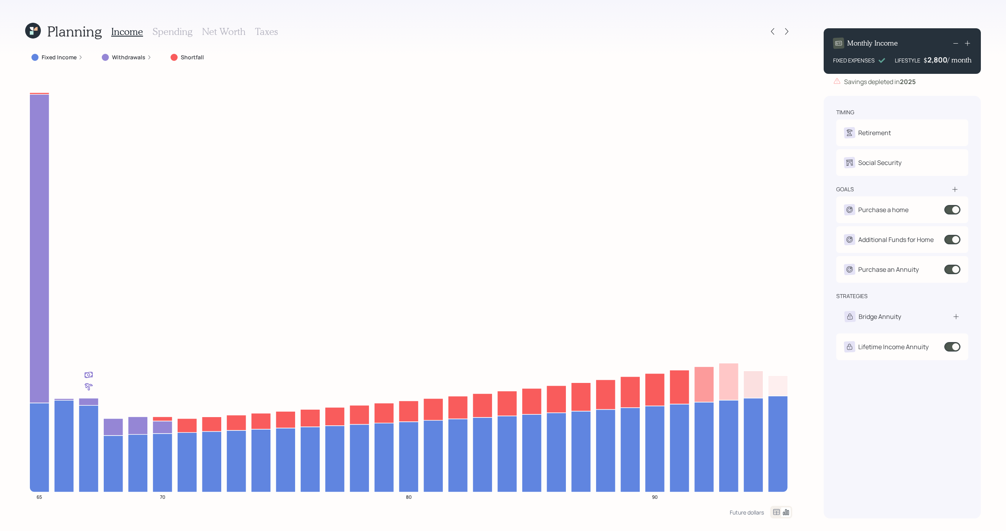
click at [186, 32] on h3 "Spending" at bounding box center [173, 31] width 40 height 11
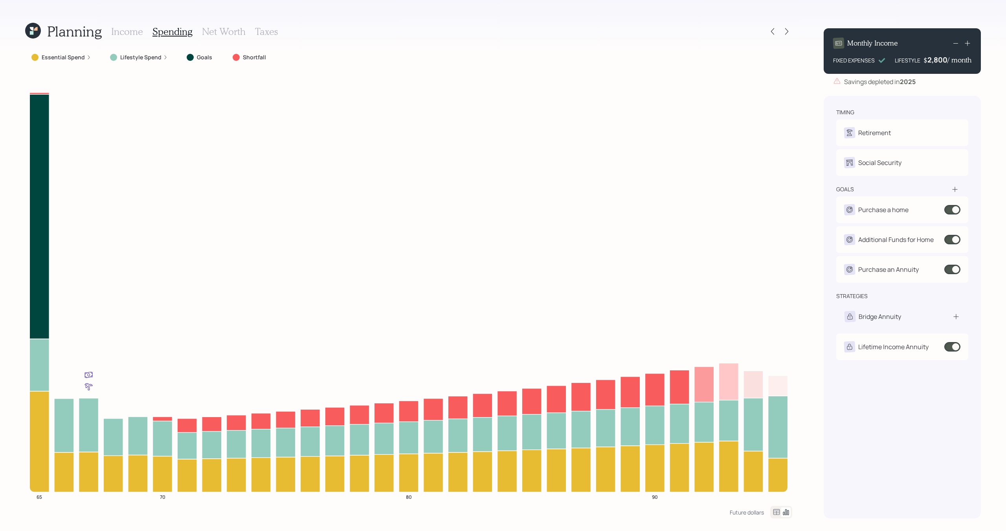
click at [88, 54] on div "Essential Spend" at bounding box center [61, 57] width 60 height 8
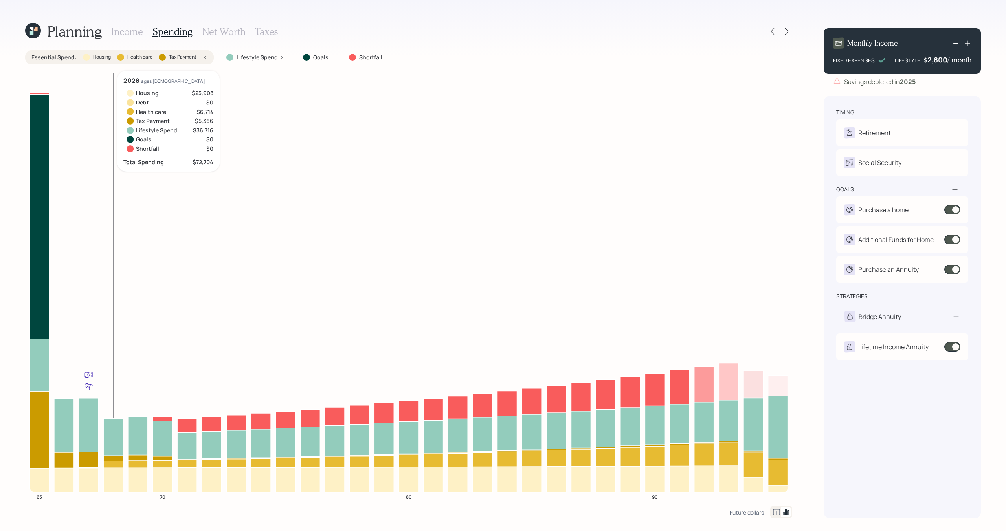
click at [115, 457] on icon at bounding box center [113, 459] width 20 height 6
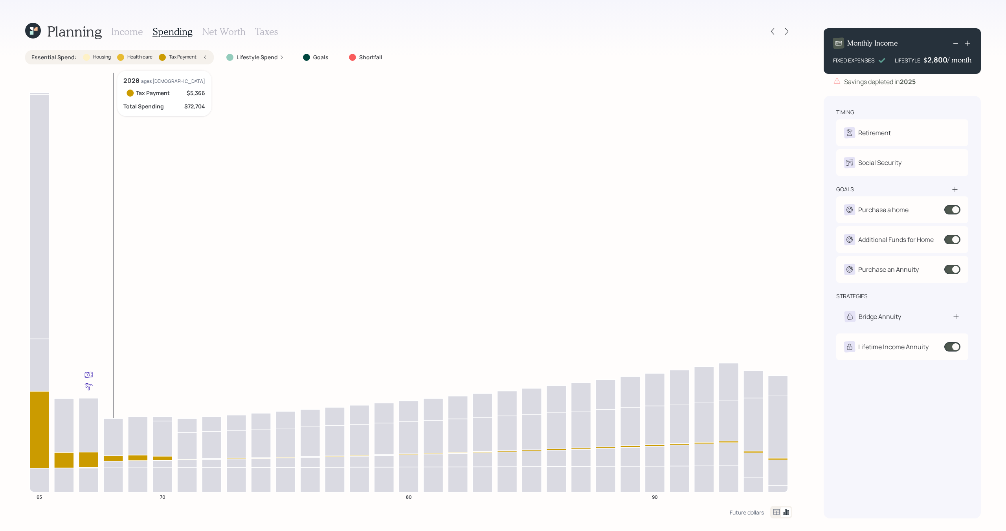
click at [115, 457] on icon at bounding box center [113, 459] width 20 height 6
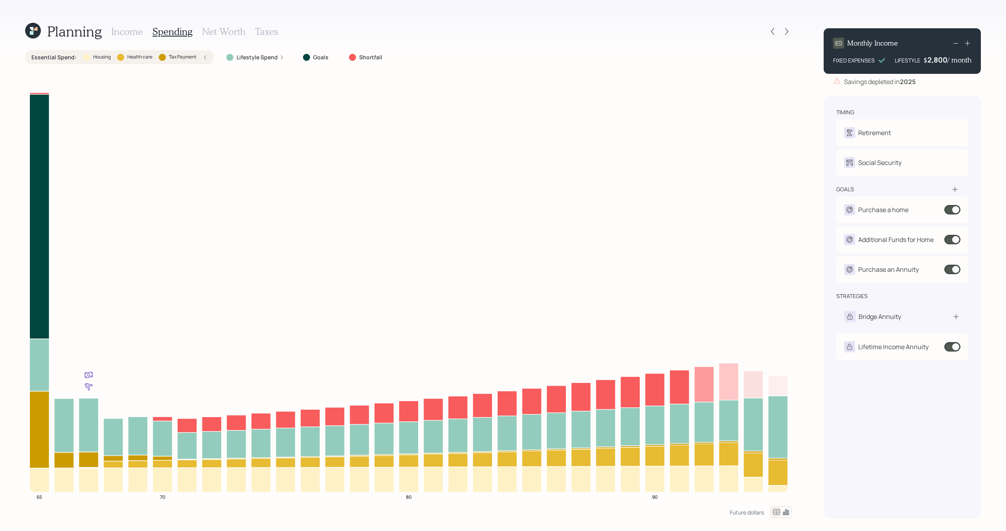
click at [196, 56] on label "Tax Payment" at bounding box center [183, 57] width 28 height 7
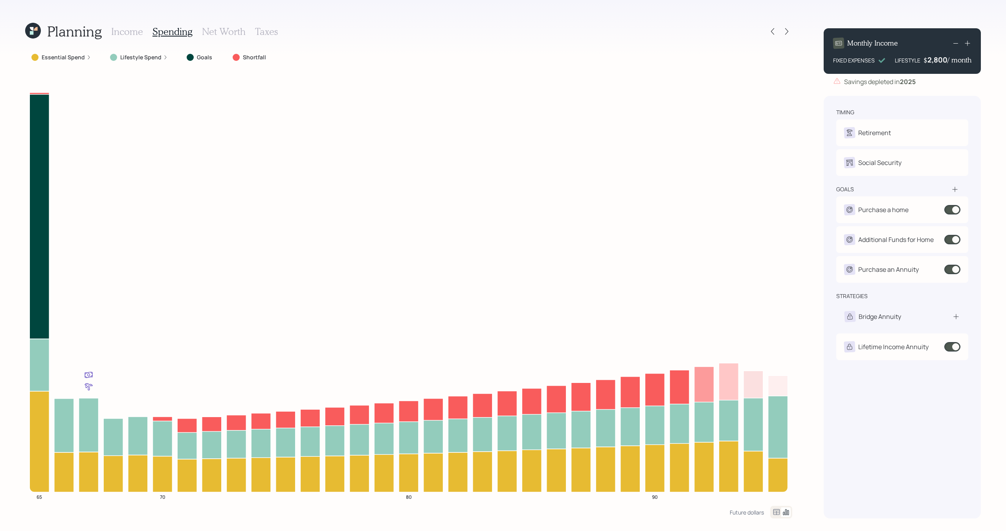
click at [124, 33] on h3 "Income" at bounding box center [127, 31] width 32 height 11
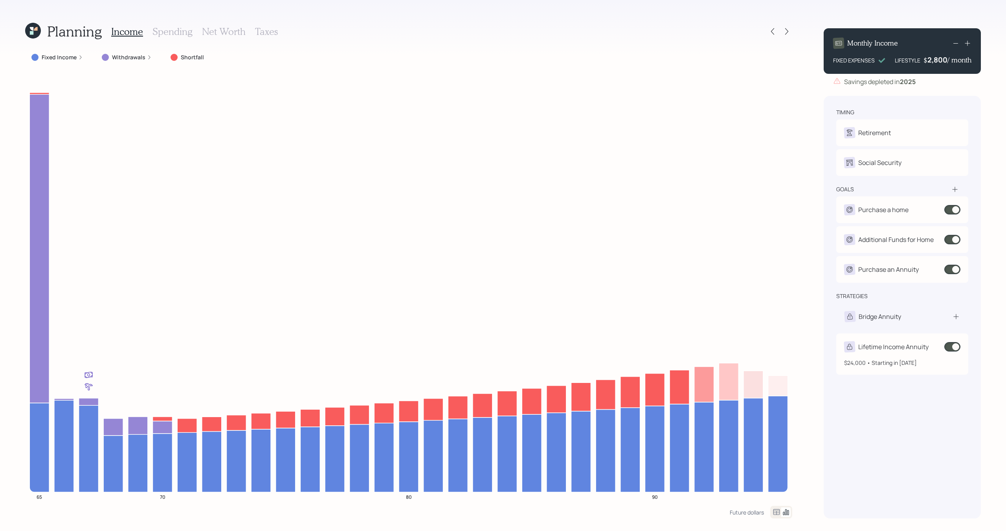
click at [958, 348] on span at bounding box center [953, 346] width 16 height 9
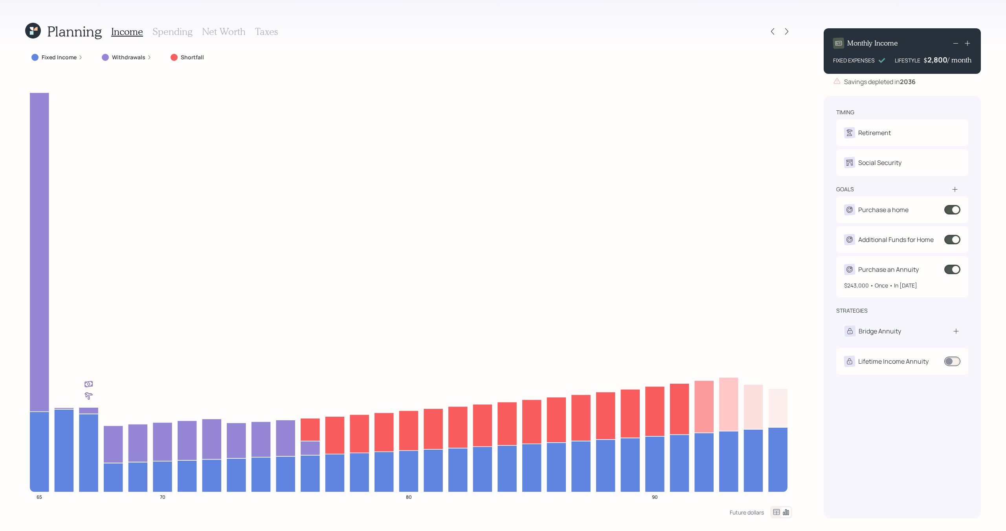
click at [951, 269] on span at bounding box center [953, 269] width 16 height 9
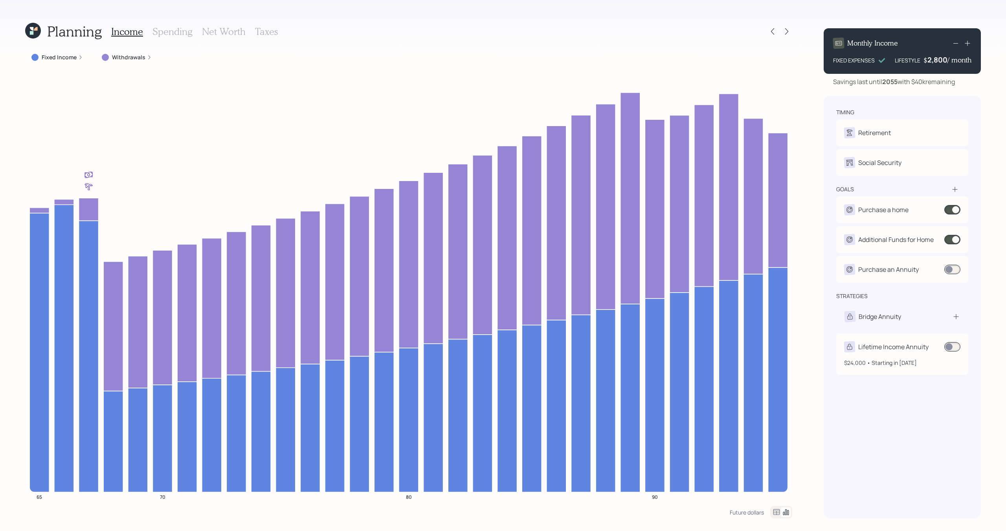
click at [954, 354] on div "$24,000 • Starting in [DATE]" at bounding box center [902, 360] width 116 height 15
select select "2a461f62-d2d8-42af-a1f6-0d6b889be520"
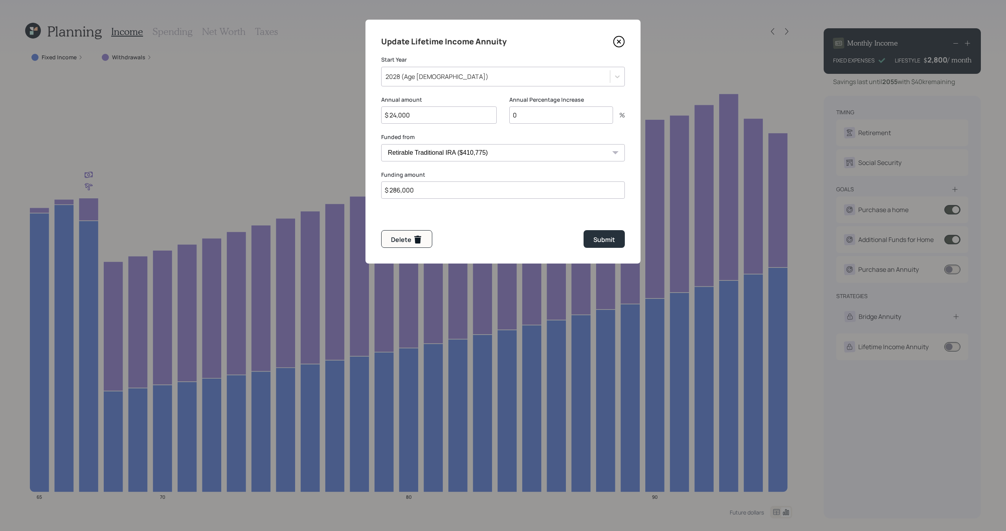
click at [622, 41] on icon at bounding box center [619, 42] width 12 height 12
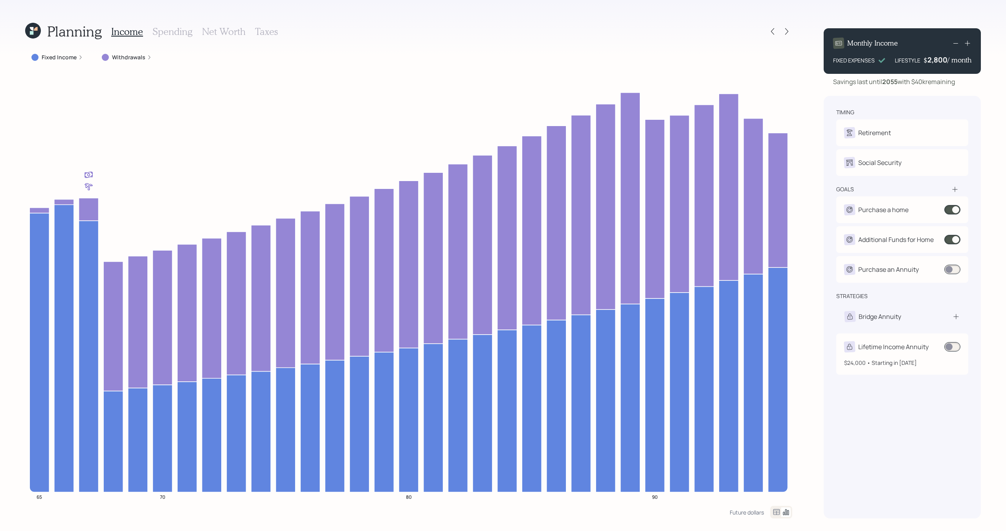
click at [953, 347] on span at bounding box center [953, 346] width 16 height 9
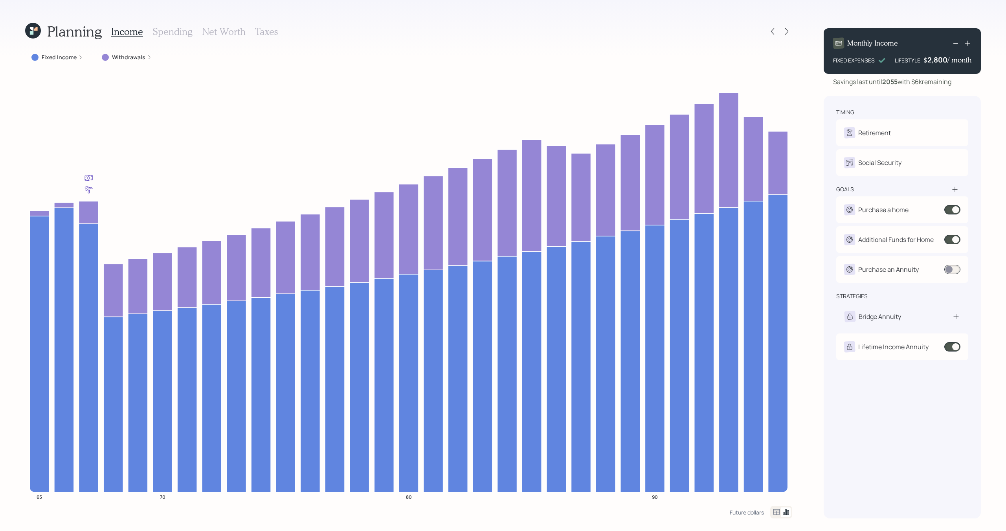
click at [162, 39] on div "Income Spending Net Worth Taxes" at bounding box center [194, 31] width 167 height 19
click at [167, 33] on h3 "Spending" at bounding box center [173, 31] width 40 height 11
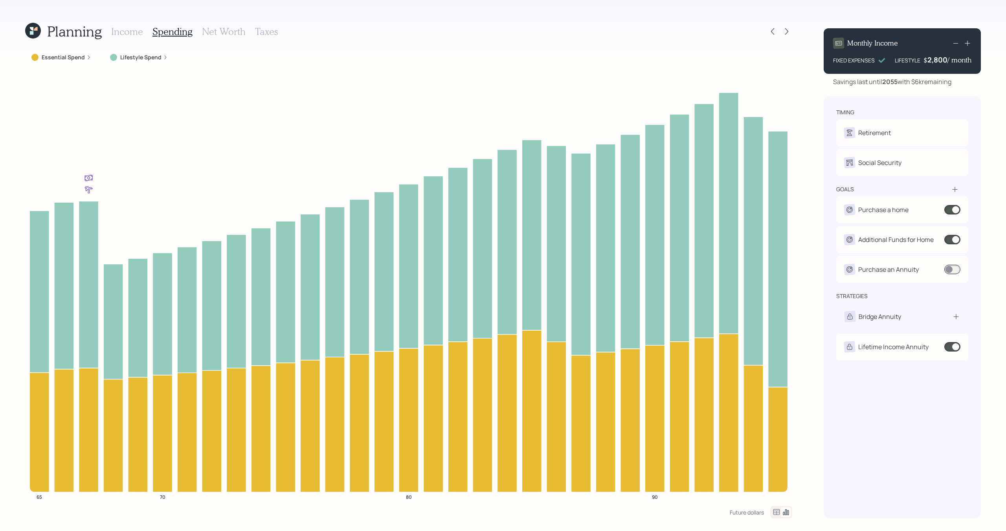
click at [80, 58] on label "Essential Spend" at bounding box center [63, 57] width 43 height 8
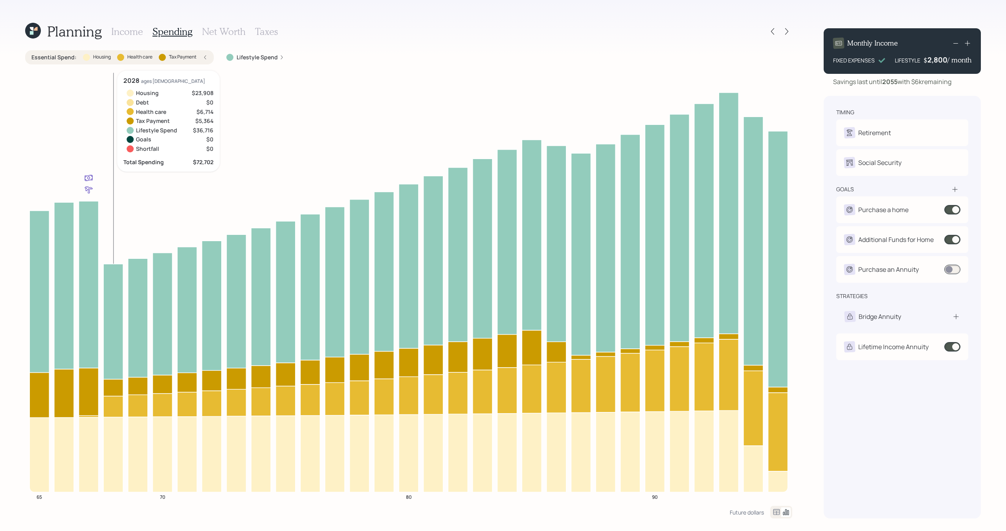
click at [107, 390] on icon at bounding box center [113, 387] width 20 height 17
click at [136, 32] on h3 "Income" at bounding box center [127, 31] width 32 height 11
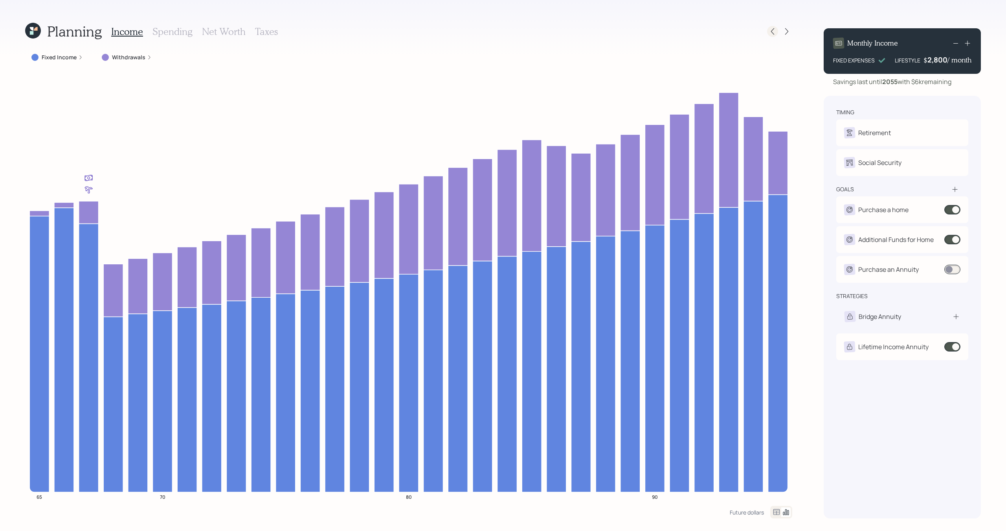
click at [774, 33] on icon at bounding box center [773, 32] width 8 height 8
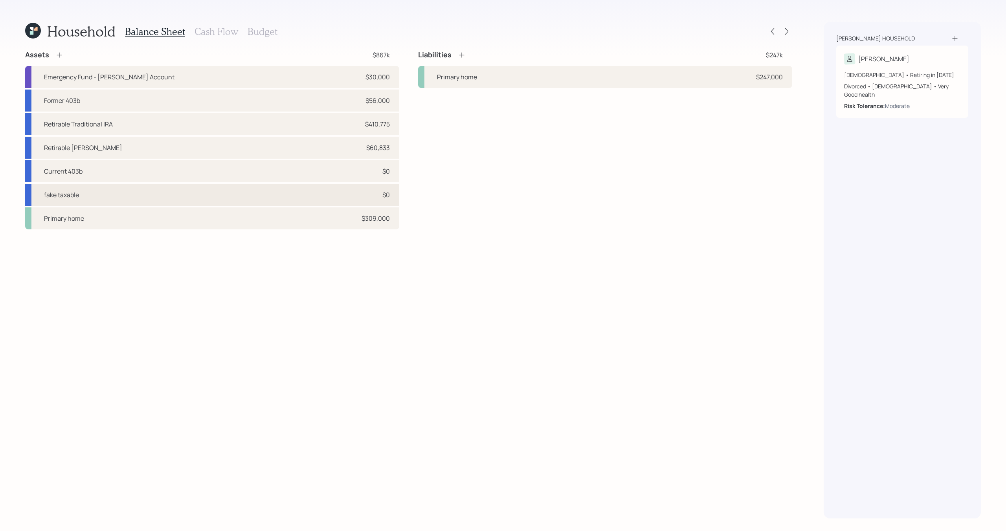
click at [136, 201] on div "fake taxable $0" at bounding box center [212, 195] width 374 height 22
select select "taxable"
select select "balanced"
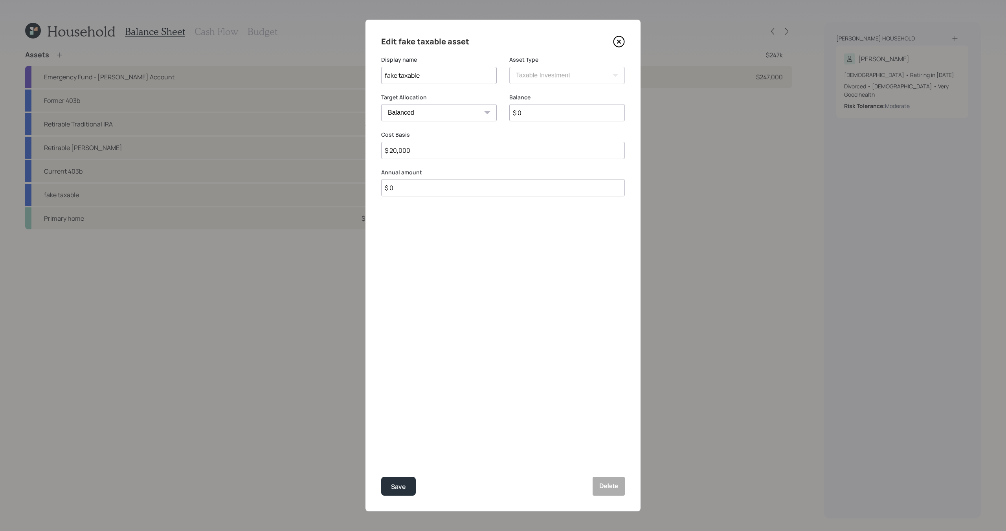
click at [555, 112] on input "$ 0" at bounding box center [567, 112] width 116 height 17
type input "$ 100,000"
click at [397, 486] on div "Save" at bounding box center [398, 487] width 15 height 11
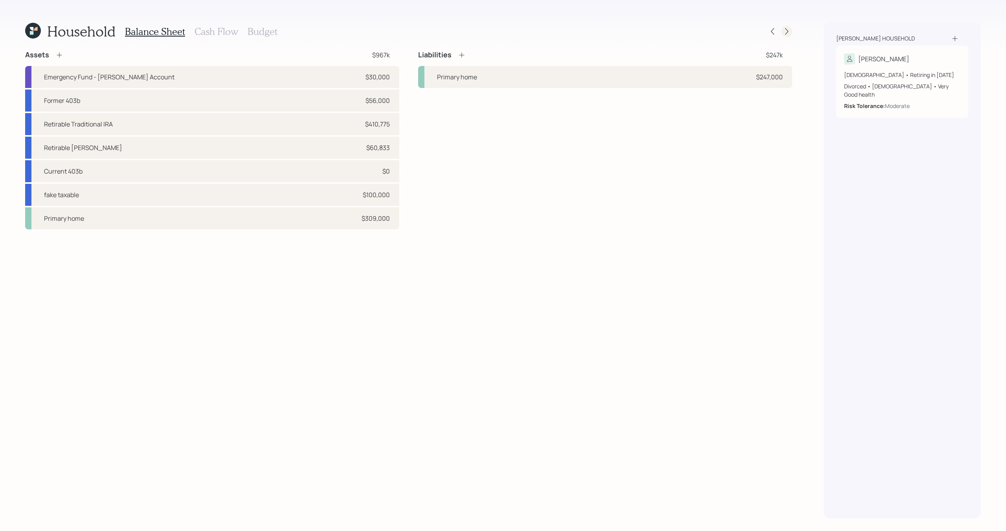
click at [791, 32] on div at bounding box center [787, 31] width 11 height 11
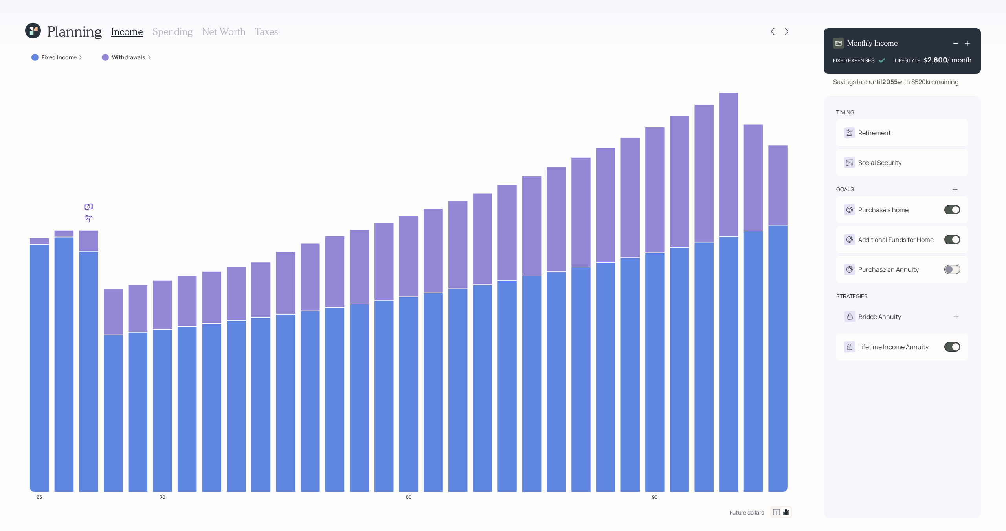
click at [164, 33] on h3 "Spending" at bounding box center [173, 31] width 40 height 11
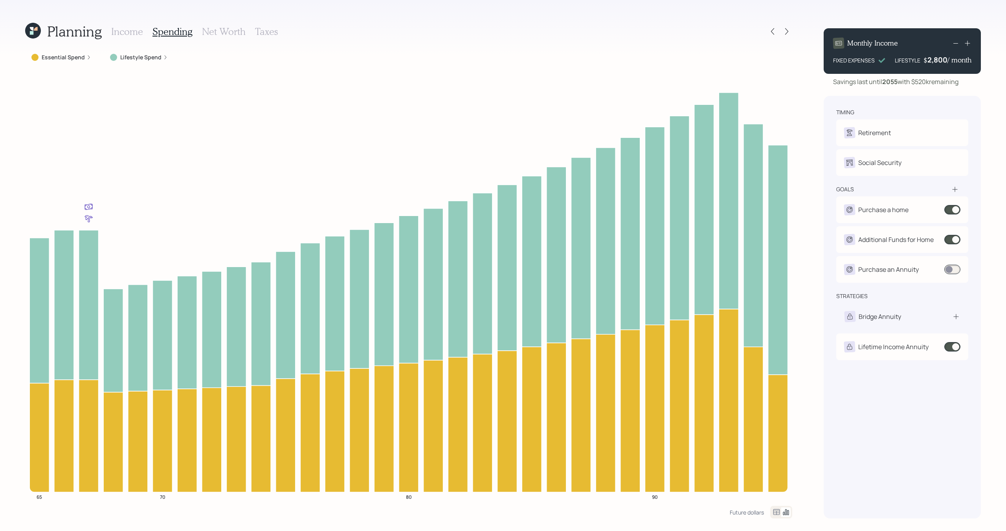
click at [77, 57] on label "Essential Spend" at bounding box center [63, 57] width 43 height 8
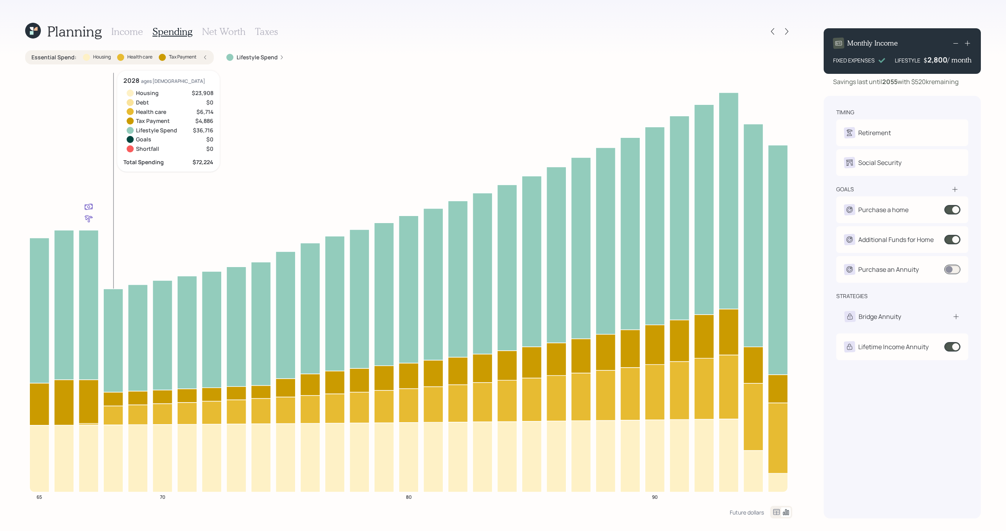
click at [117, 400] on icon at bounding box center [113, 399] width 20 height 14
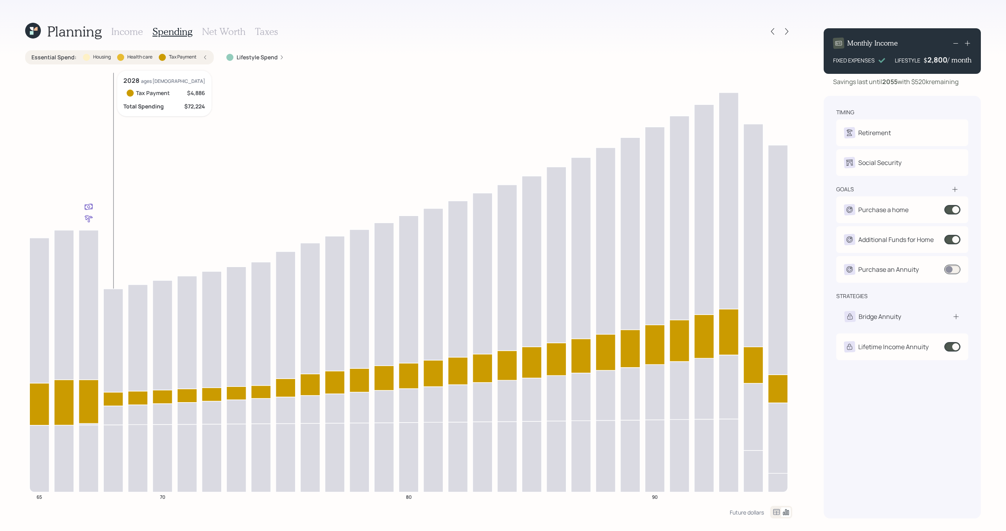
click at [117, 400] on icon at bounding box center [113, 399] width 20 height 14
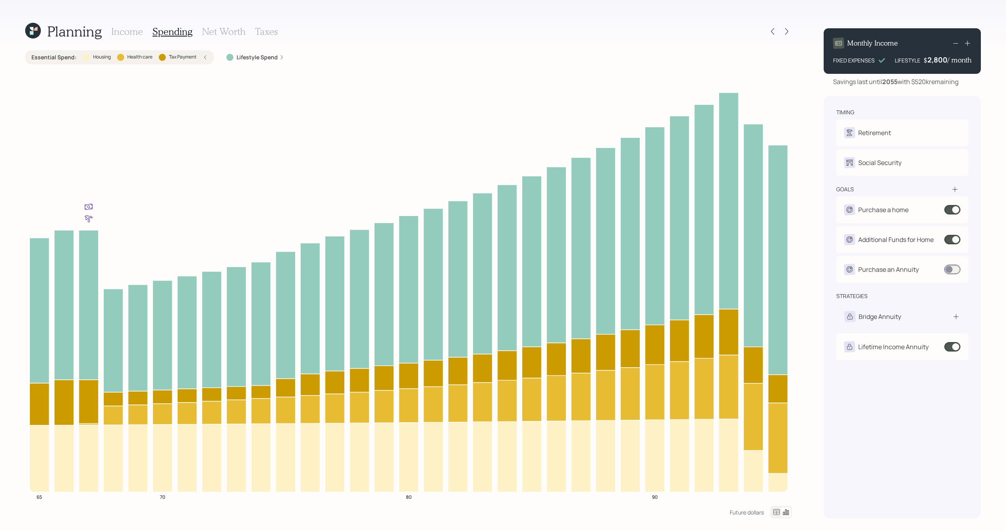
click at [134, 29] on h3 "Income" at bounding box center [127, 31] width 32 height 11
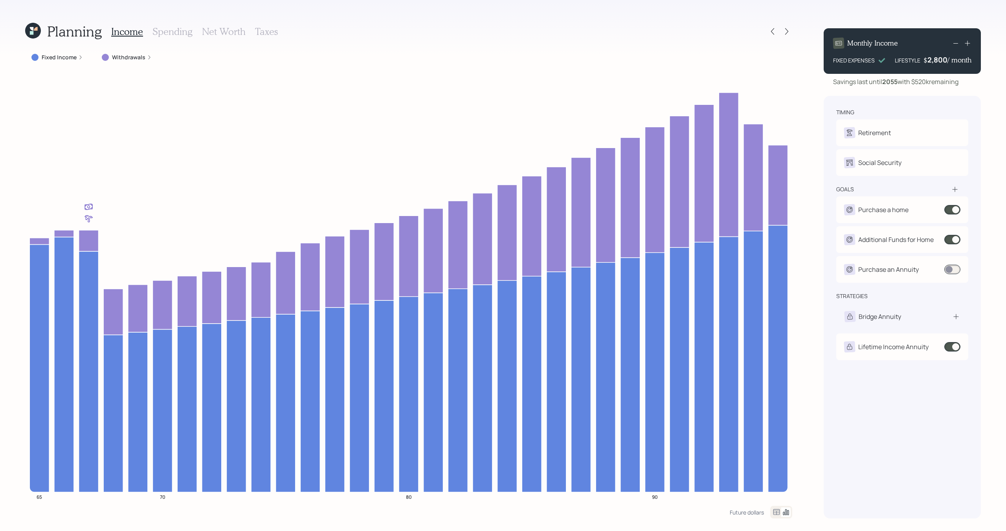
click at [32, 31] on icon at bounding box center [33, 31] width 16 height 16
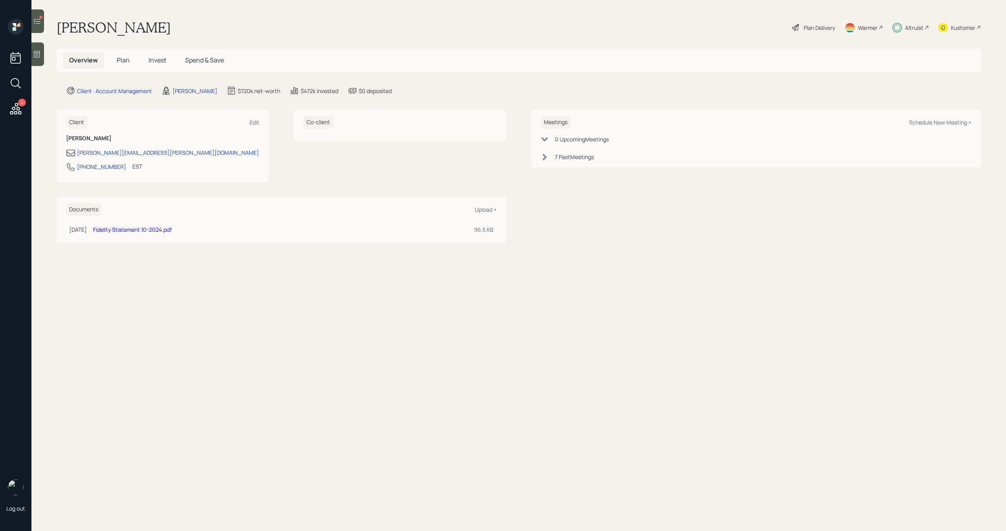
click at [124, 63] on span "Plan" at bounding box center [123, 60] width 13 height 9
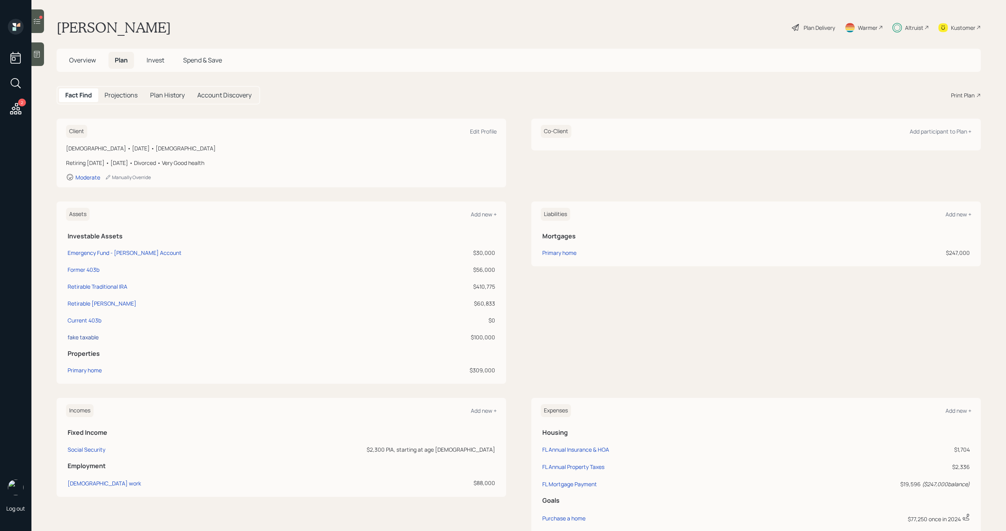
click at [91, 337] on div "fake taxable" at bounding box center [83, 337] width 31 height 8
select select "taxable"
select select "balanced"
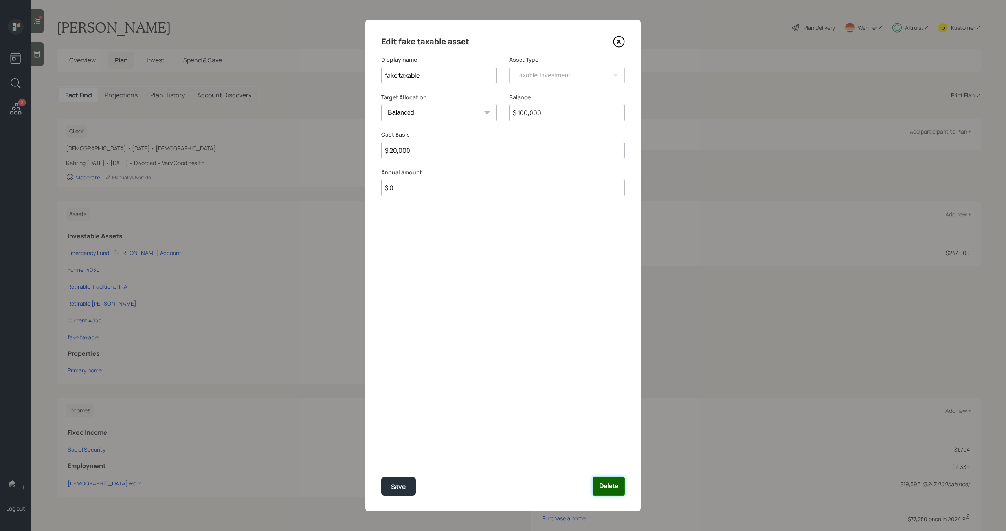
click at [612, 484] on button "Delete" at bounding box center [609, 486] width 32 height 19
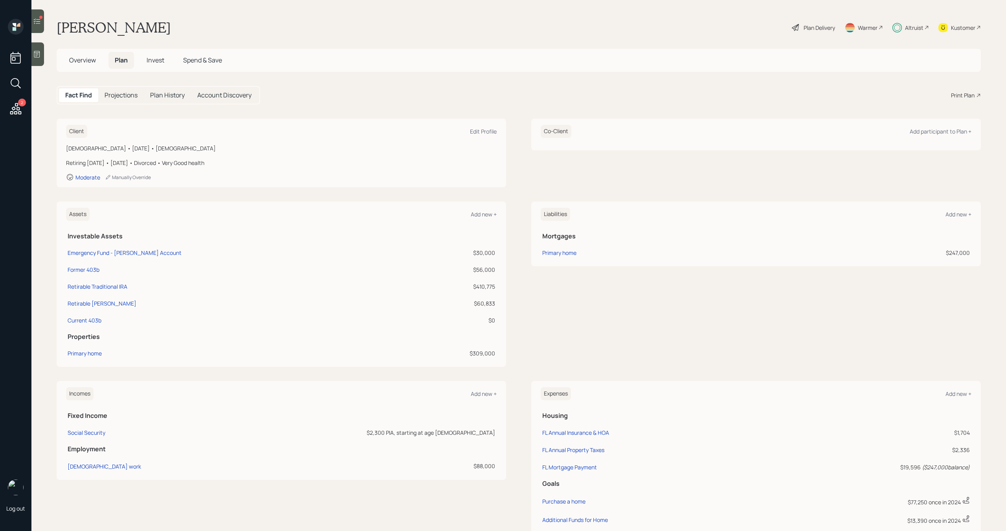
click at [812, 26] on div "Plan Delivery" at bounding box center [819, 28] width 31 height 8
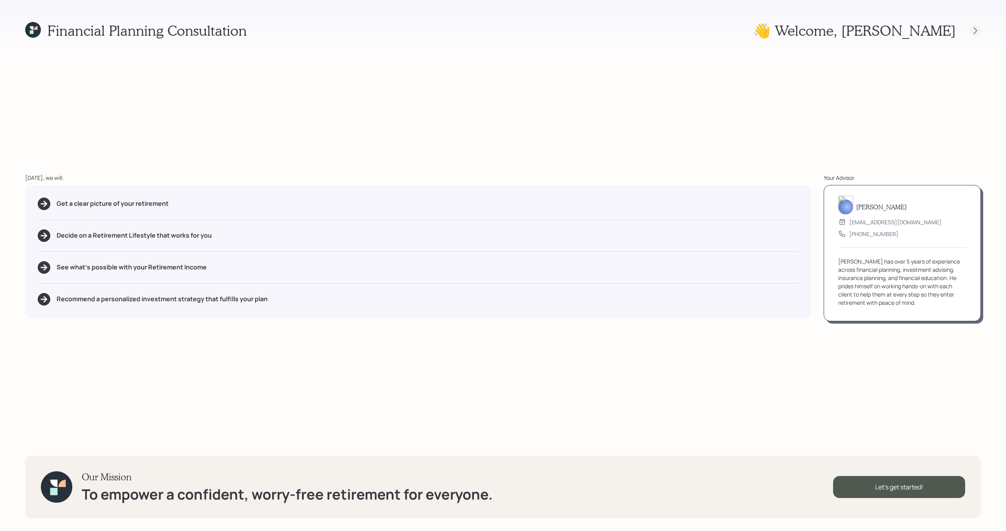
click at [976, 27] on icon at bounding box center [976, 31] width 8 height 8
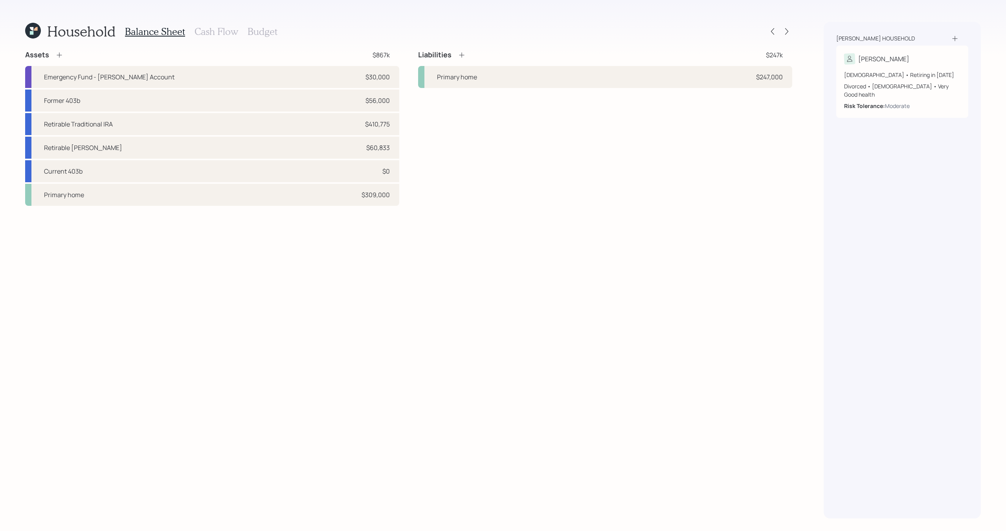
click at [780, 34] on div at bounding box center [779, 31] width 25 height 11
click at [786, 34] on icon at bounding box center [786, 31] width 3 height 7
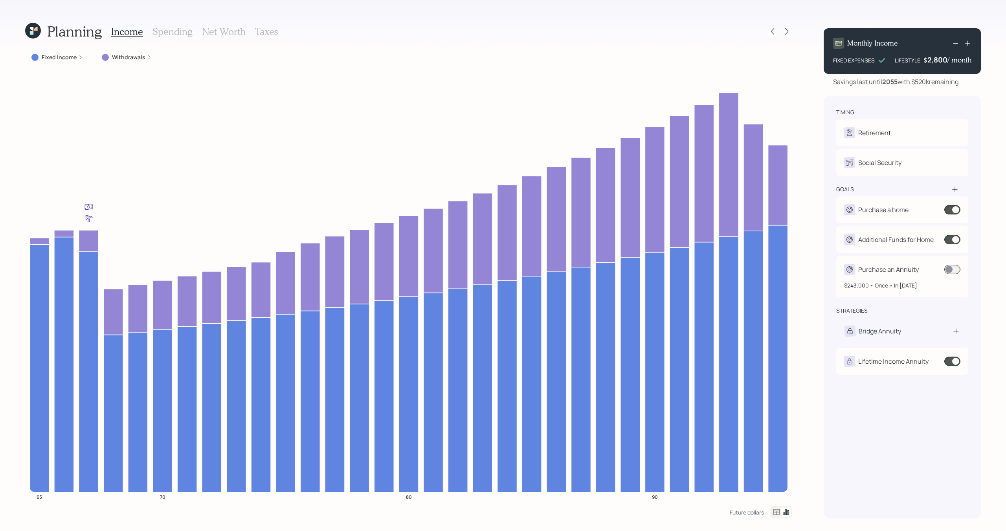
click at [956, 270] on span at bounding box center [953, 269] width 16 height 9
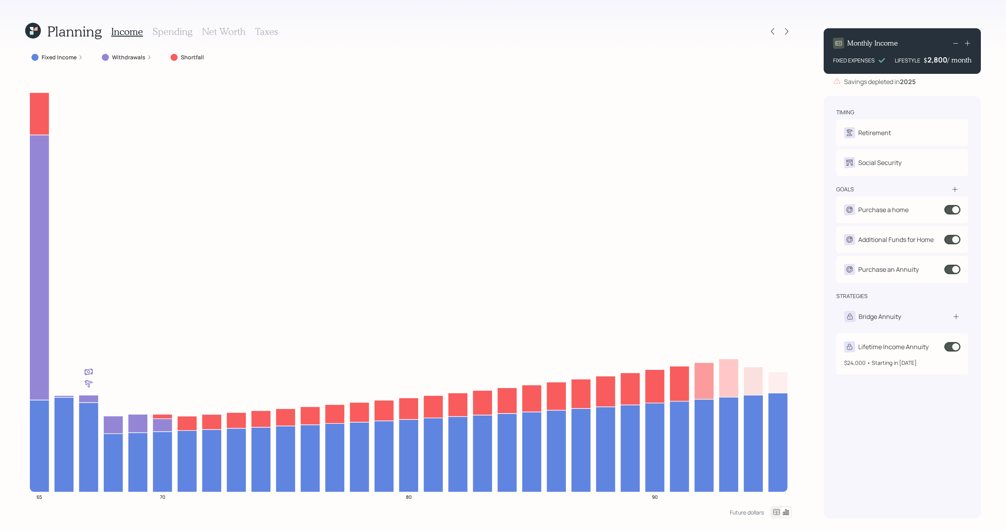
click at [953, 347] on span at bounding box center [953, 346] width 16 height 9
